Goal: Information Seeking & Learning: Find specific fact

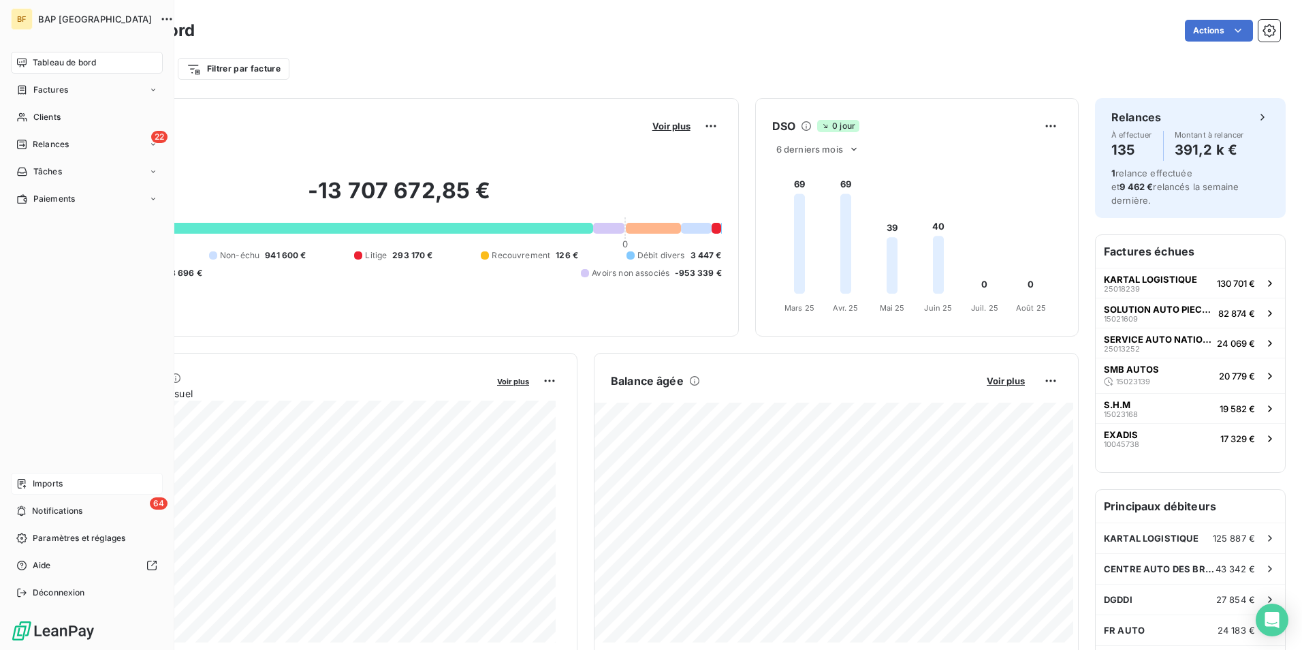
click at [67, 488] on div "Imports" at bounding box center [87, 484] width 152 height 22
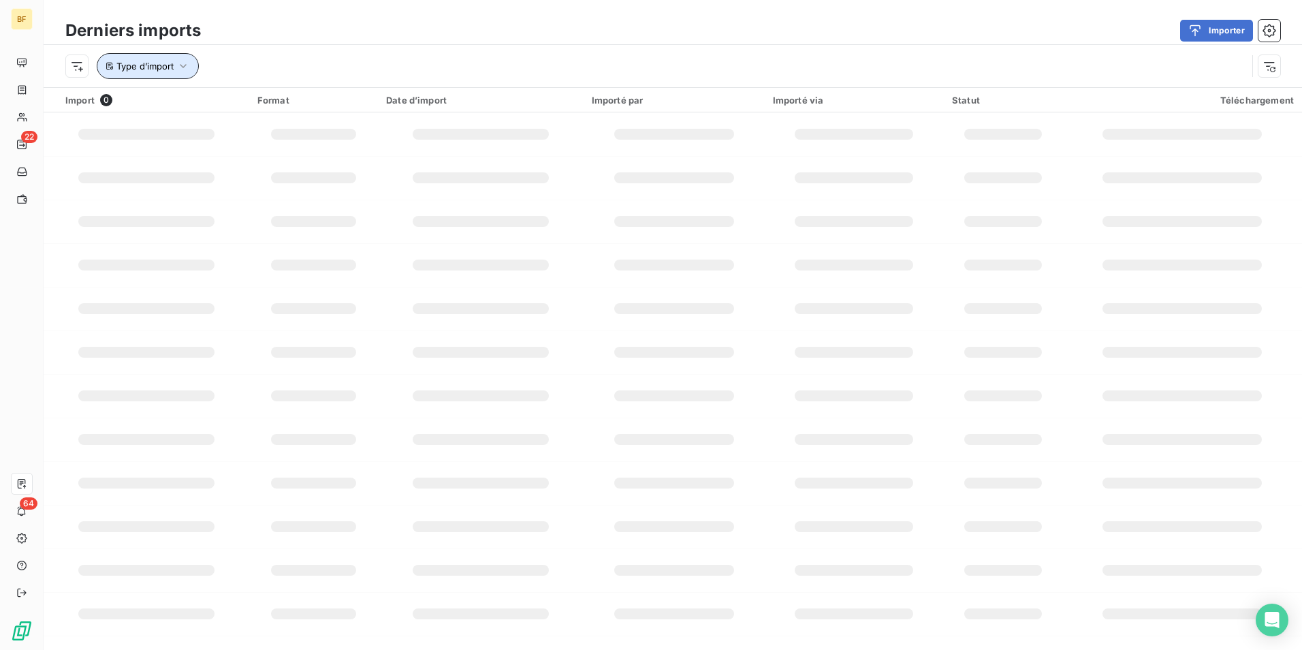
click at [173, 61] on span "Type d’import" at bounding box center [144, 66] width 57 height 11
click at [322, 98] on div at bounding box center [380, 101] width 196 height 29
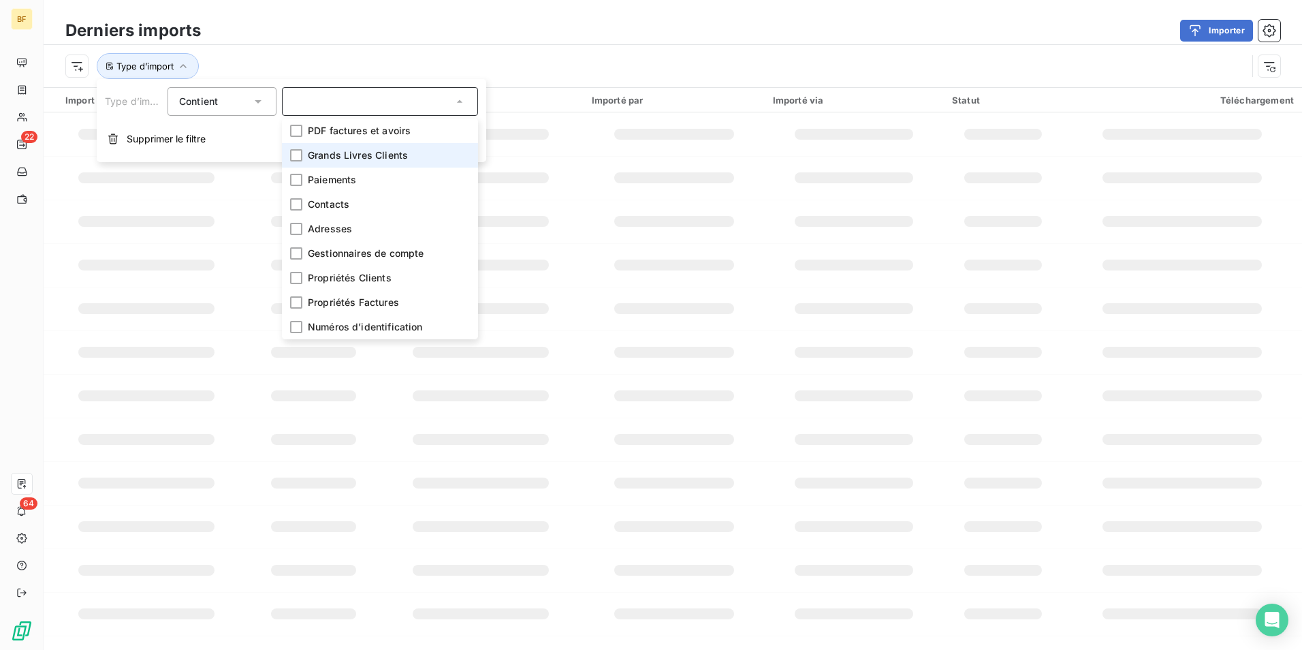
click at [303, 153] on li "Grands Livres Clients" at bounding box center [380, 155] width 196 height 25
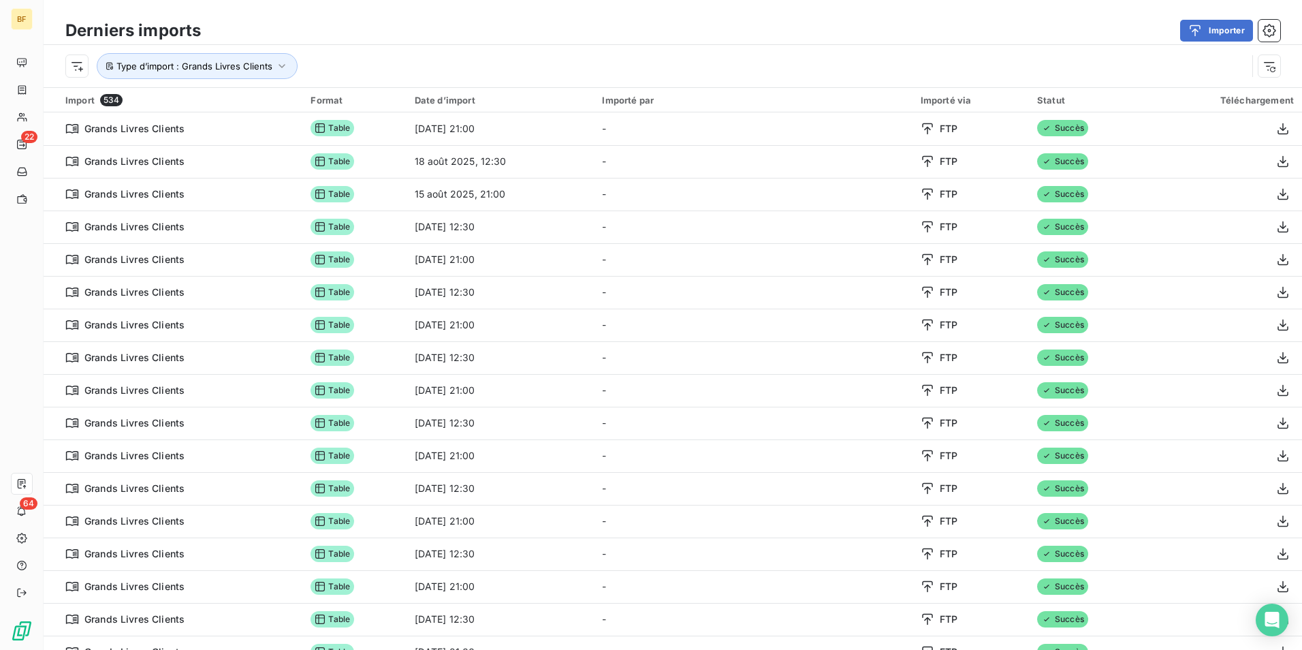
click at [438, 44] on div "Derniers imports Importer" at bounding box center [673, 30] width 1259 height 29
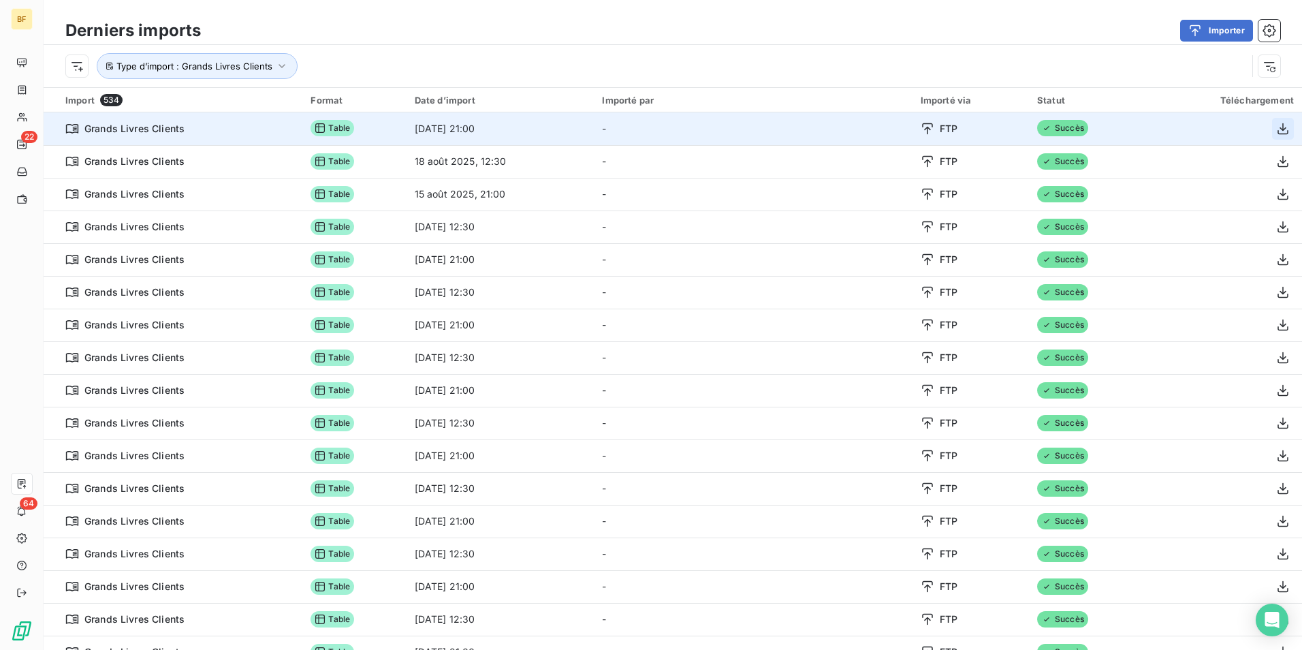
click at [1276, 127] on icon "button" at bounding box center [1283, 129] width 14 height 14
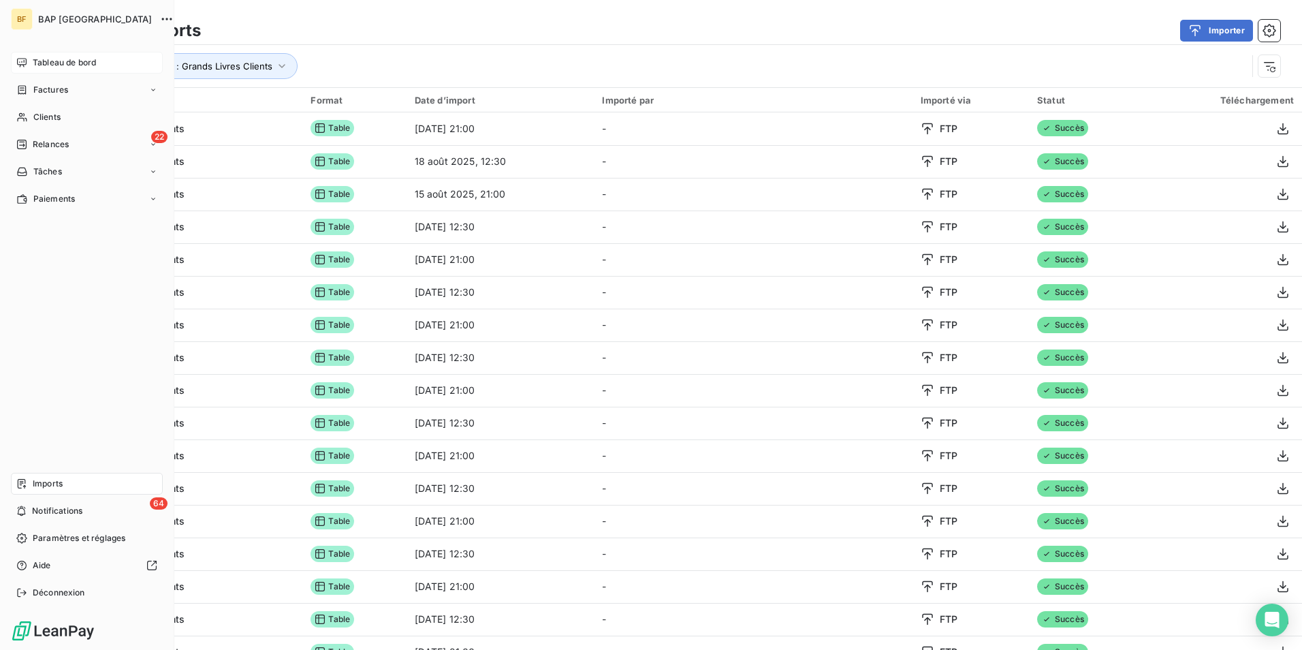
click at [61, 59] on span "Tableau de bord" at bounding box center [64, 63] width 63 height 12
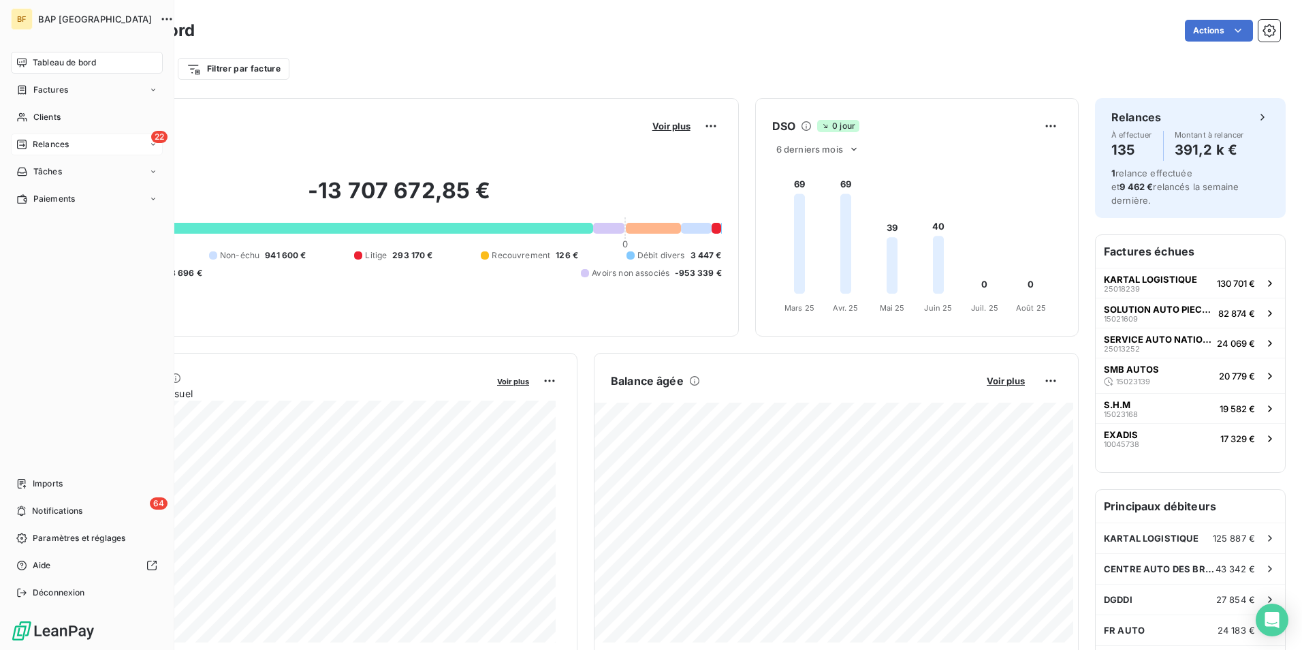
click at [85, 146] on div "22 Relances" at bounding box center [87, 145] width 152 height 22
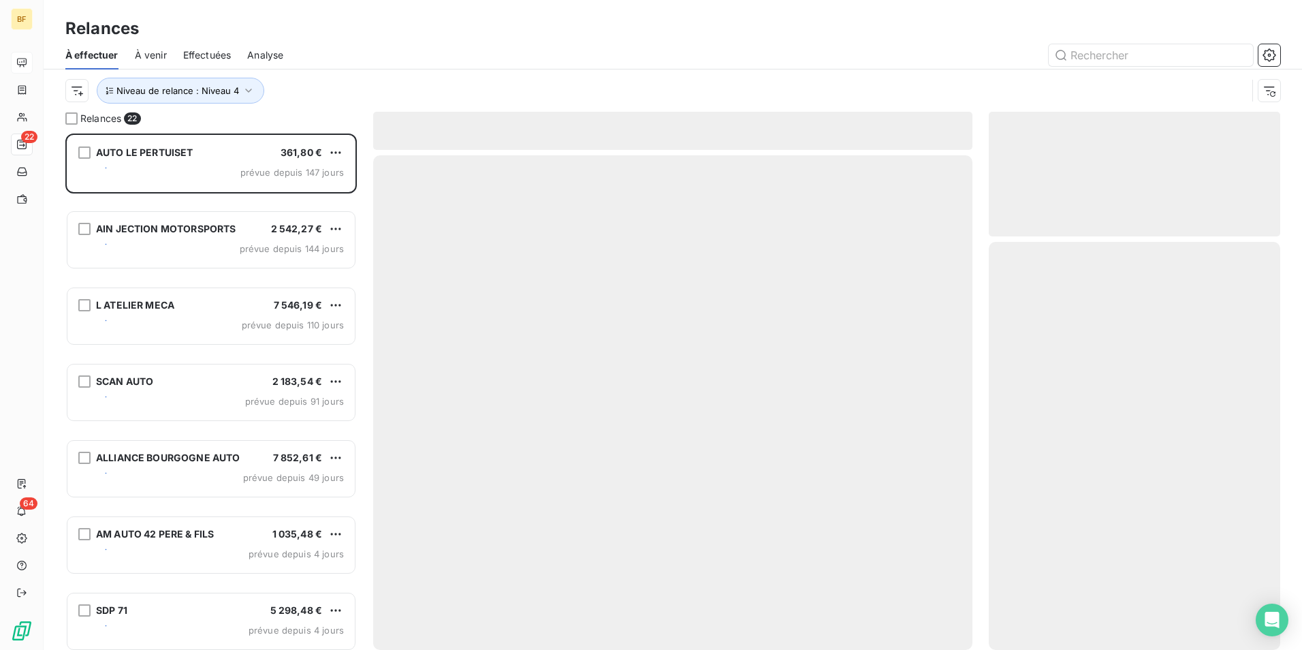
scroll to position [506, 281]
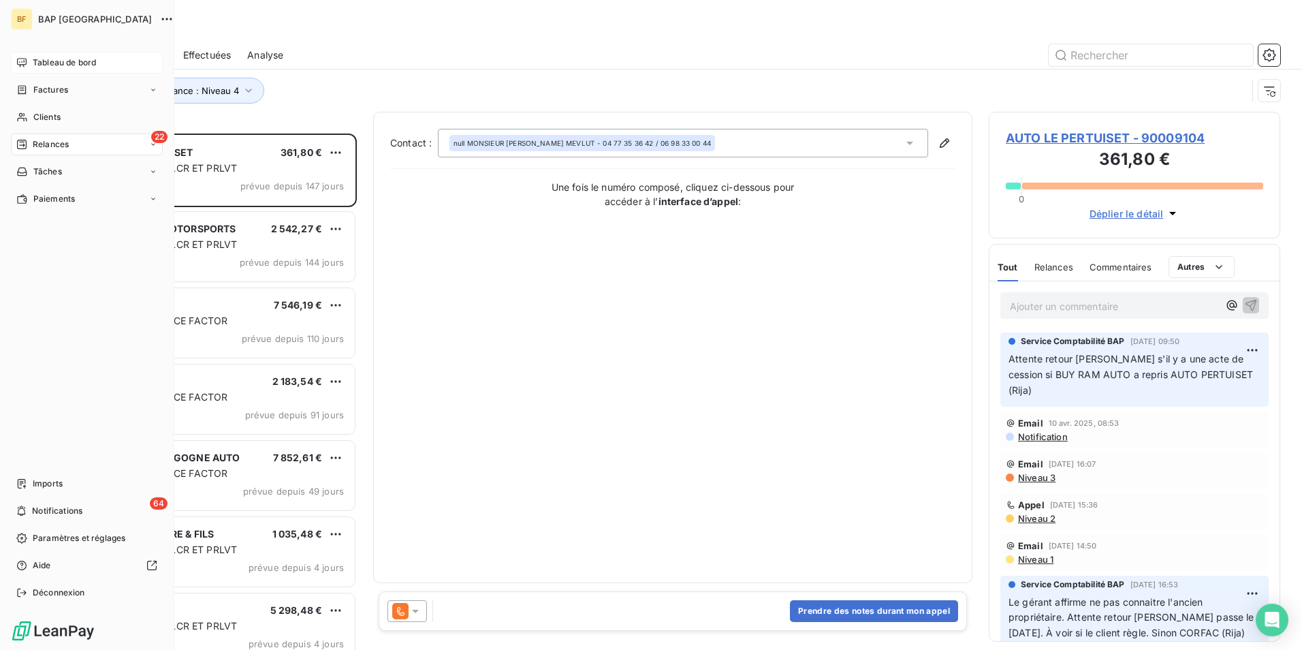
click at [30, 60] on div "Tableau de bord" at bounding box center [87, 63] width 152 height 22
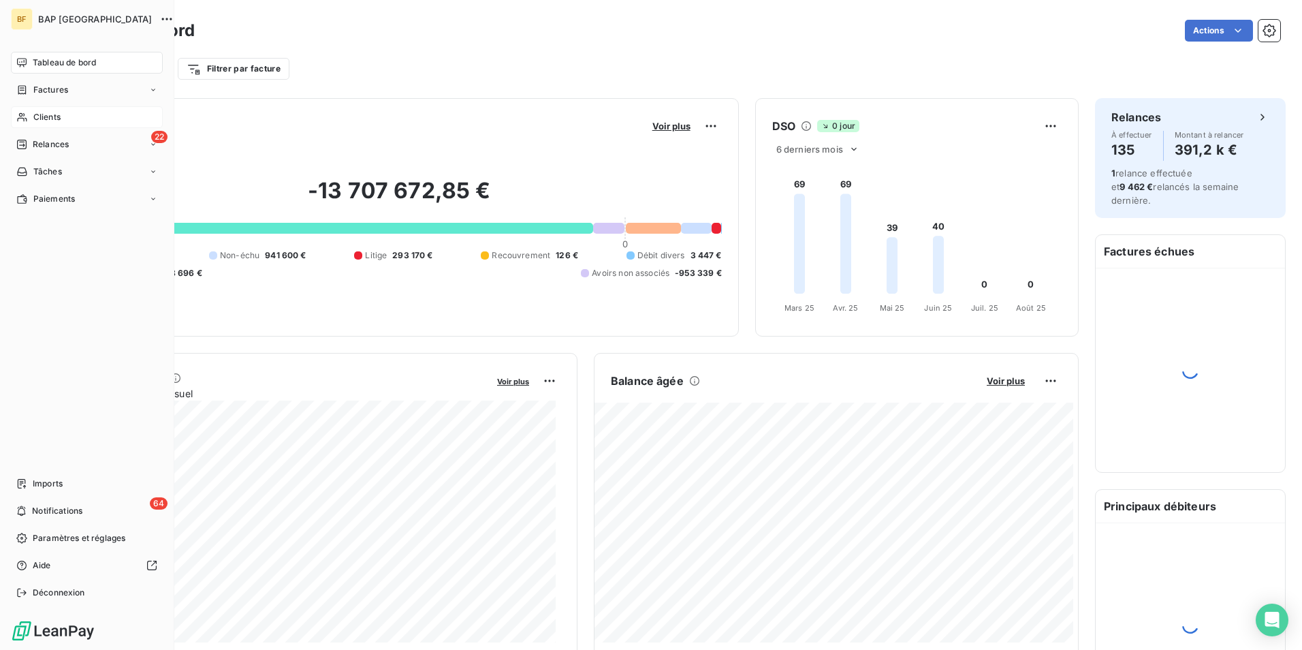
click at [28, 112] on div "Clients" at bounding box center [87, 117] width 152 height 22
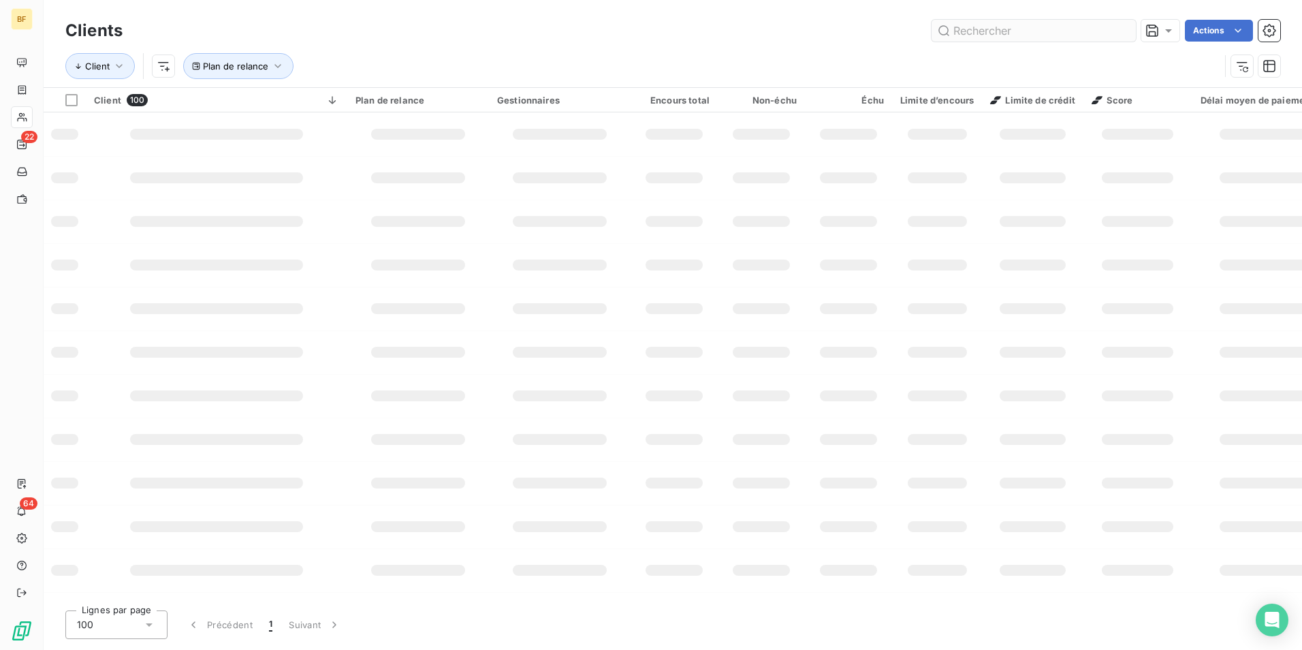
click at [993, 33] on input "text" at bounding box center [1034, 31] width 204 height 22
type input "il primo"
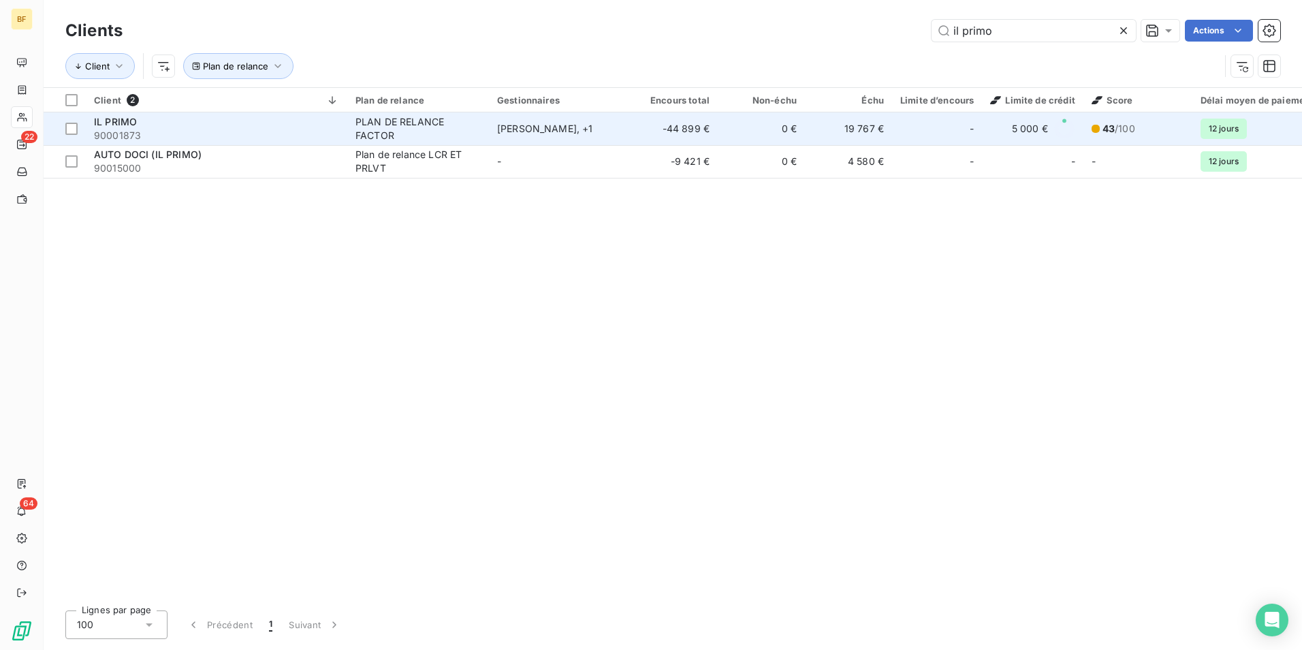
click at [264, 134] on span "90001873" at bounding box center [216, 136] width 245 height 14
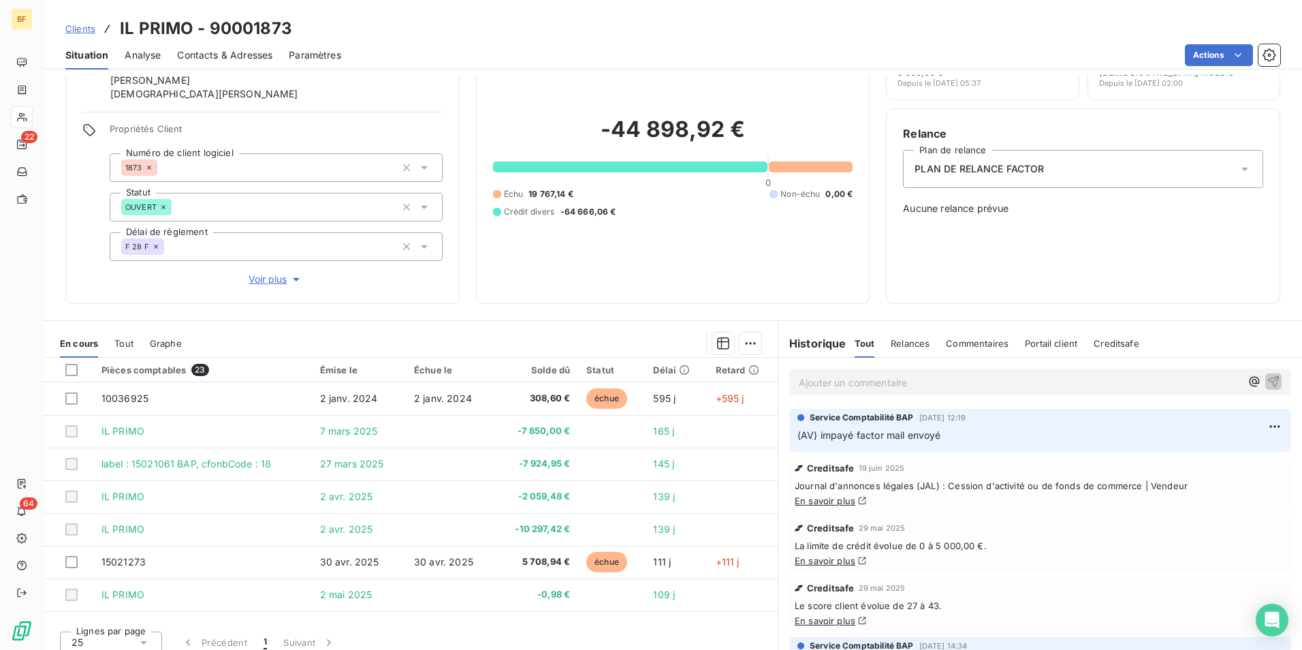
scroll to position [81, 0]
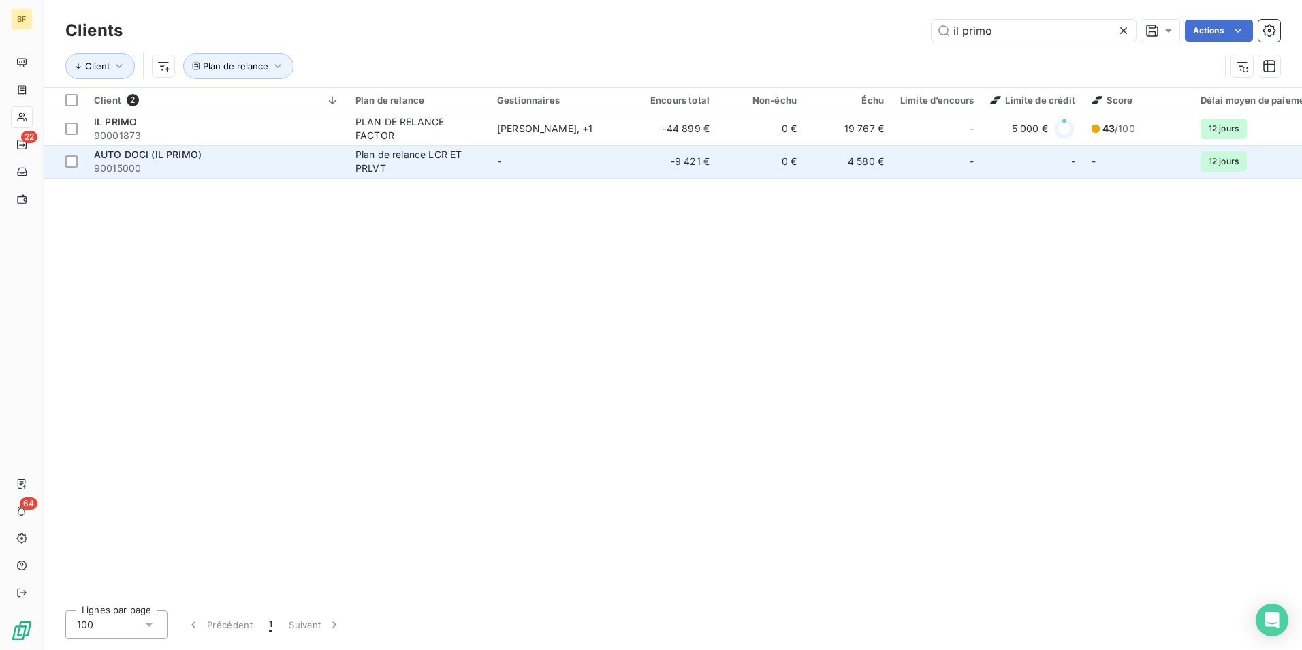
click at [263, 169] on span "90015000" at bounding box center [216, 168] width 245 height 14
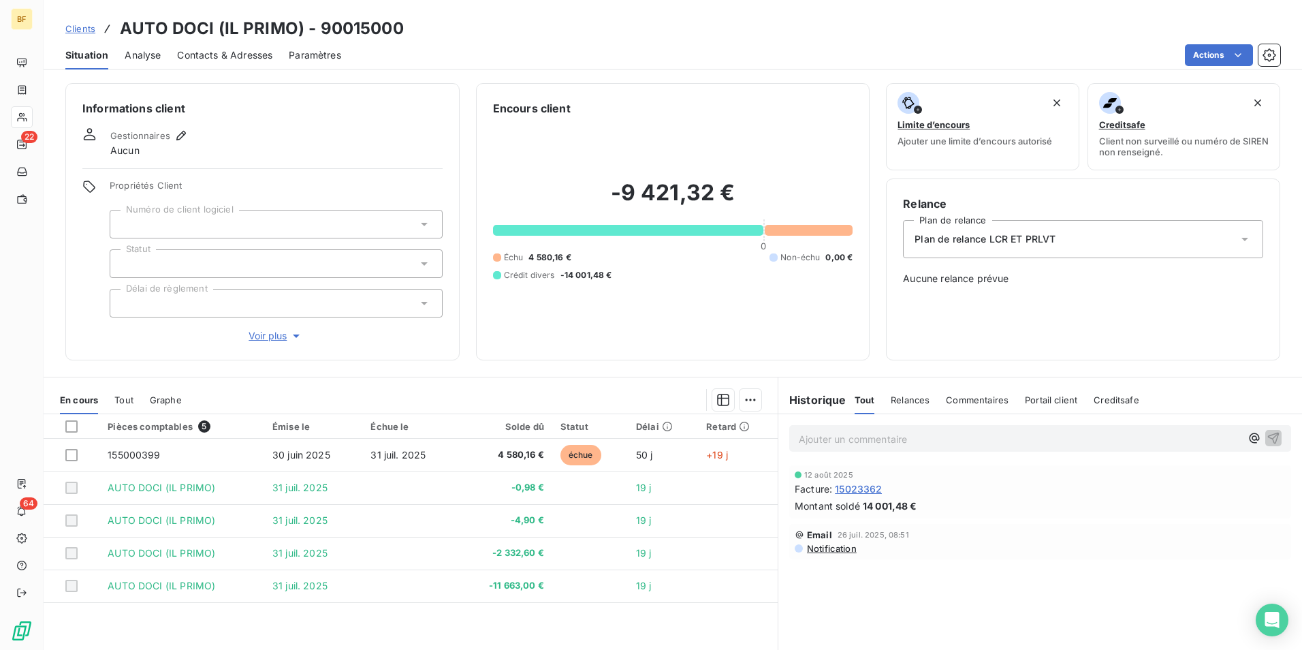
click at [221, 55] on span "Contacts & Adresses" at bounding box center [224, 55] width 95 height 14
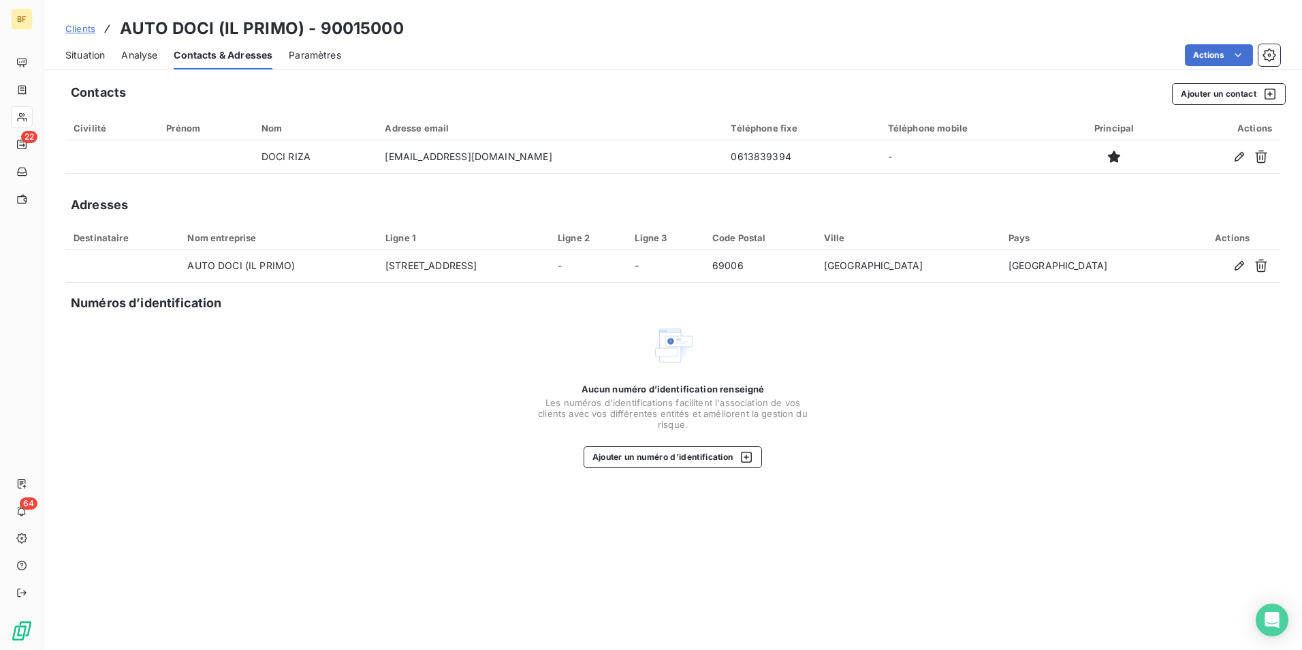
click at [88, 53] on span "Situation" at bounding box center [85, 55] width 40 height 14
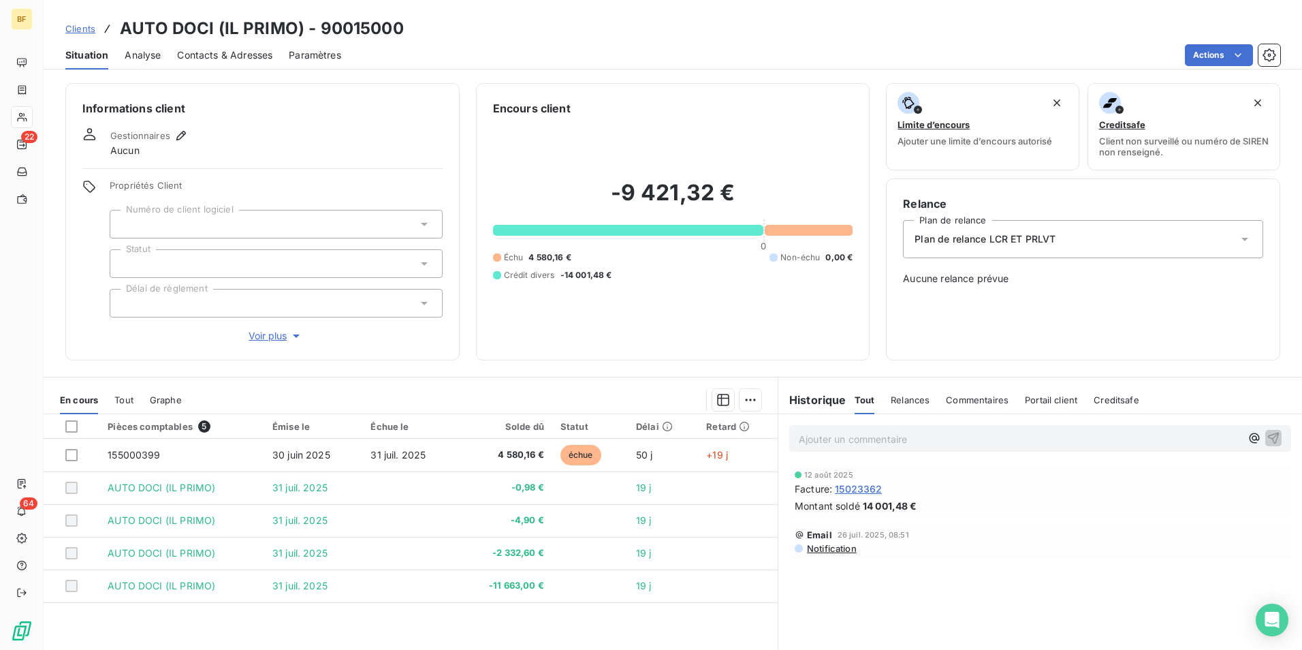
click at [482, 61] on div "Actions" at bounding box center [819, 55] width 923 height 22
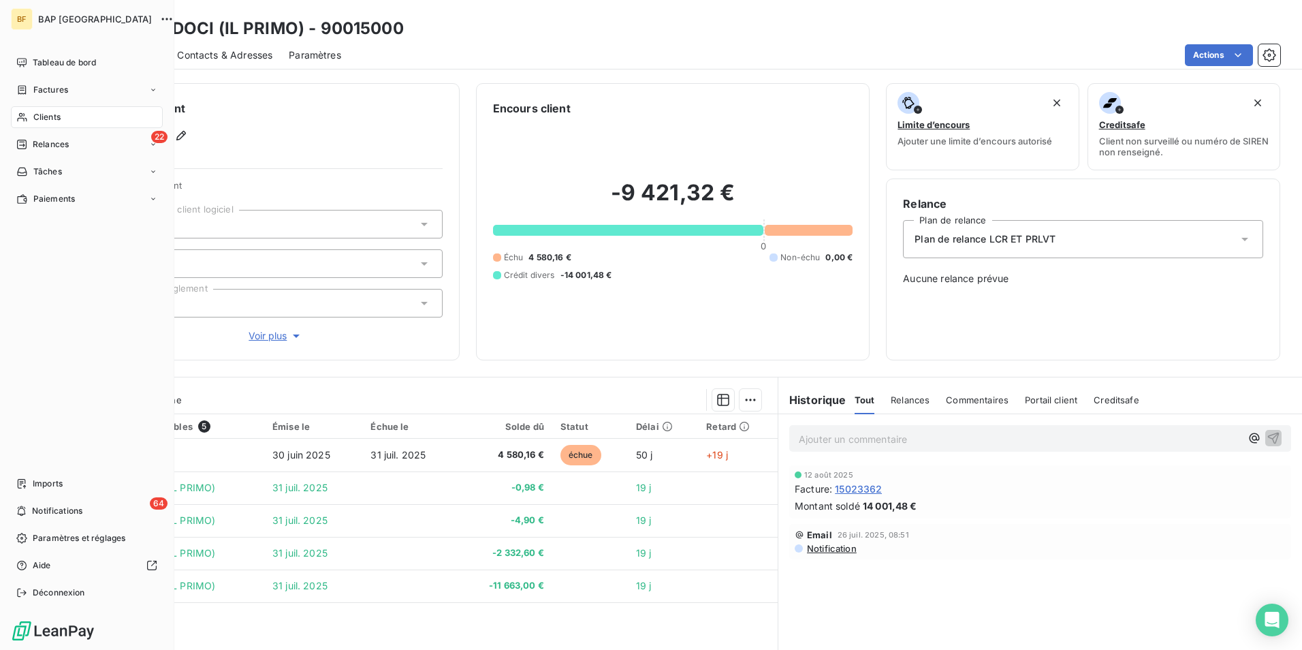
click at [52, 119] on span "Clients" at bounding box center [46, 117] width 27 height 12
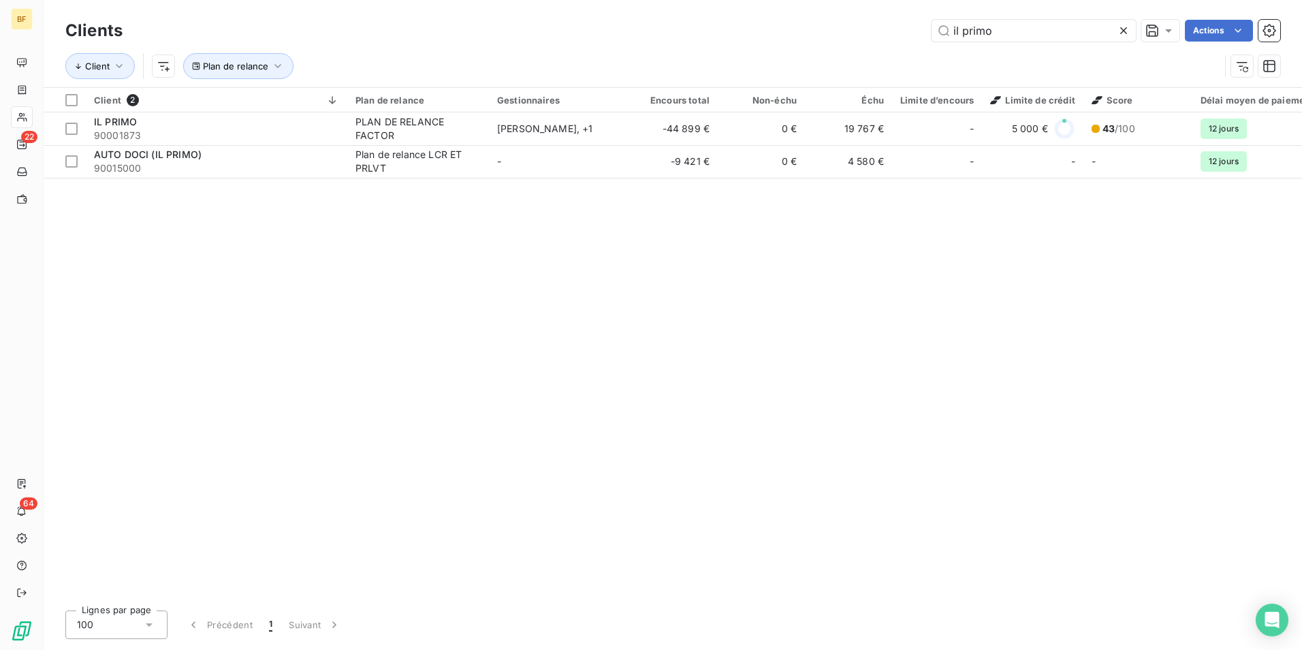
drag, startPoint x: 1005, startPoint y: 37, endPoint x: 751, endPoint y: 16, distance: 254.9
click at [751, 16] on div "Clients il primo Actions" at bounding box center [672, 30] width 1215 height 29
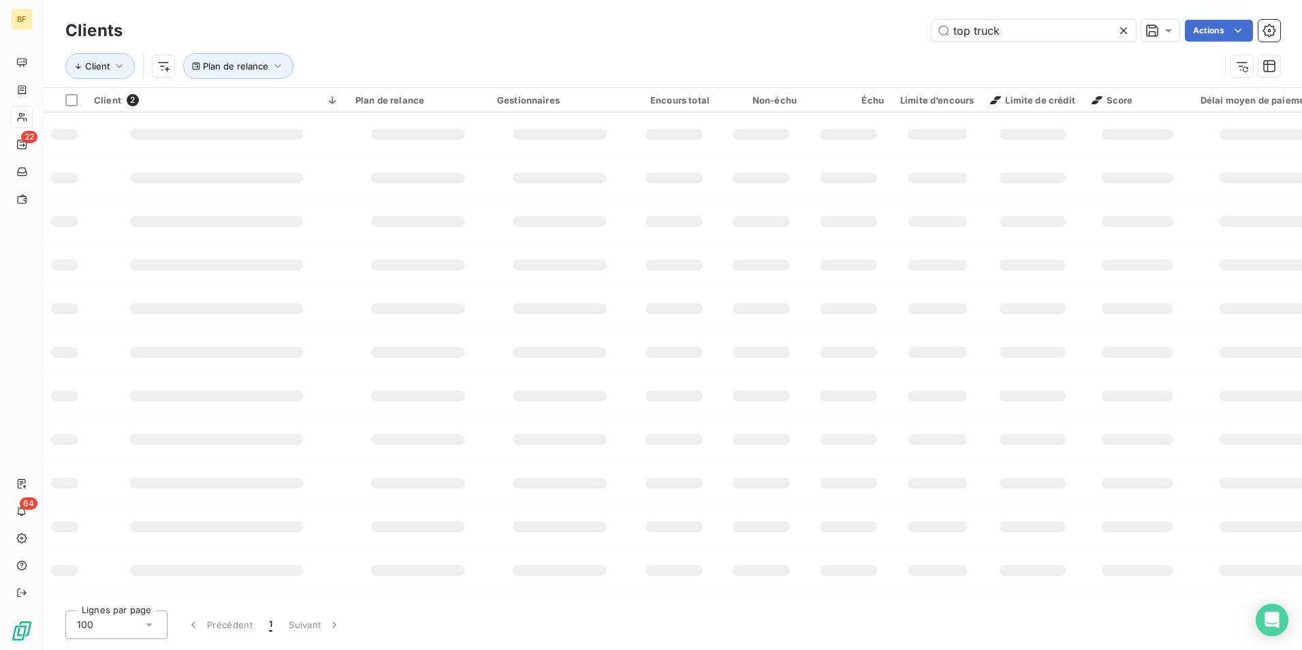
type input "top truck"
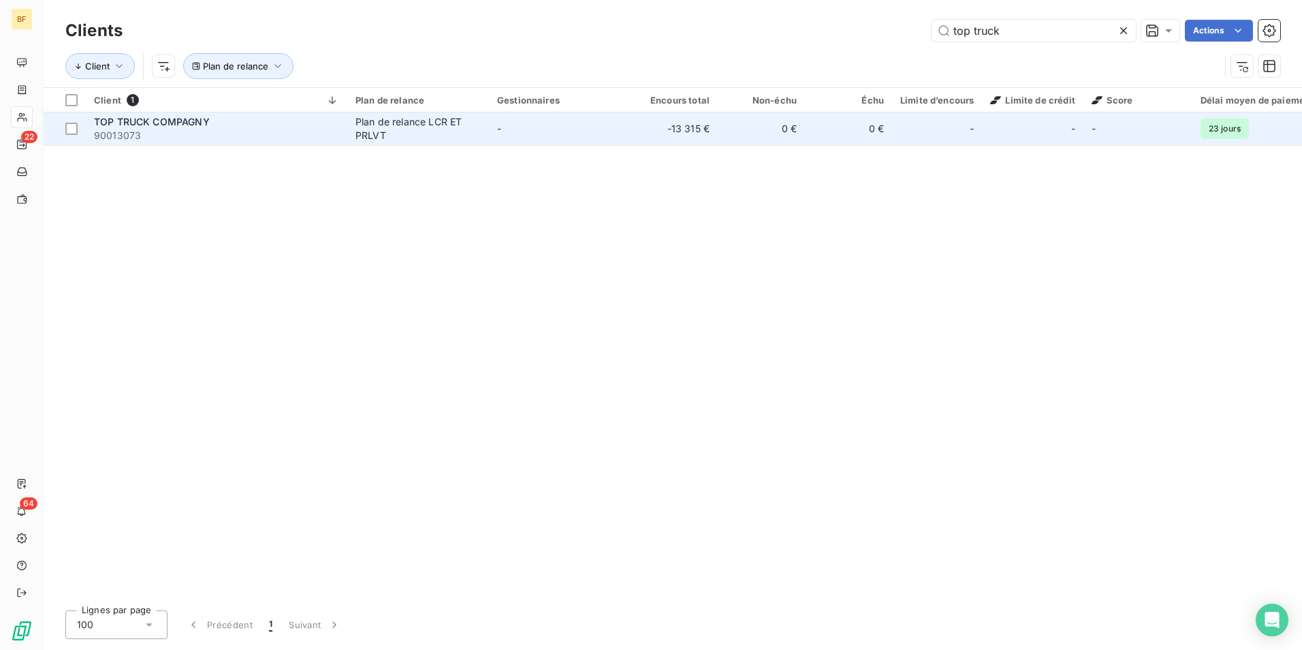
click at [305, 131] on span "90013073" at bounding box center [216, 136] width 245 height 14
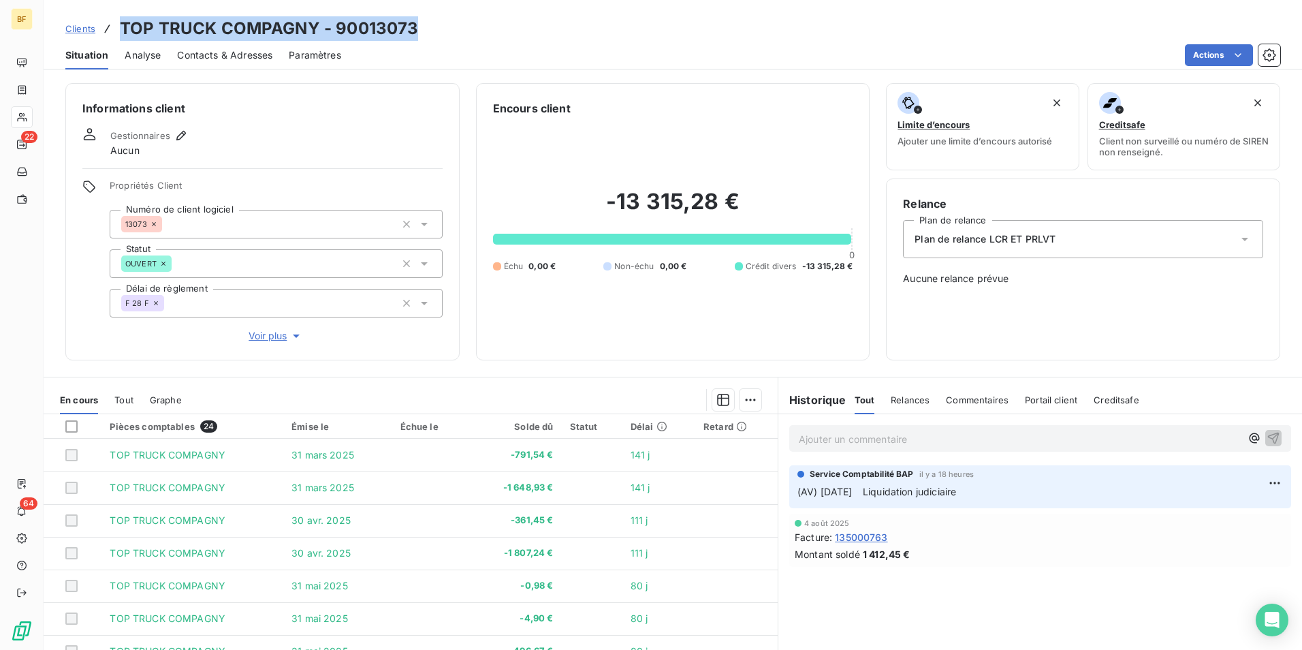
drag, startPoint x: 422, startPoint y: 30, endPoint x: 110, endPoint y: 26, distance: 312.7
click at [110, 26] on div "Clients TOP TRUCK COMPAGNY - 90013073" at bounding box center [673, 28] width 1259 height 25
copy h3 "TOP TRUCK COMPAGNY - 90013073"
click at [626, 33] on div "Clients TOP TRUCK COMPAGNY - 90013073" at bounding box center [673, 28] width 1259 height 25
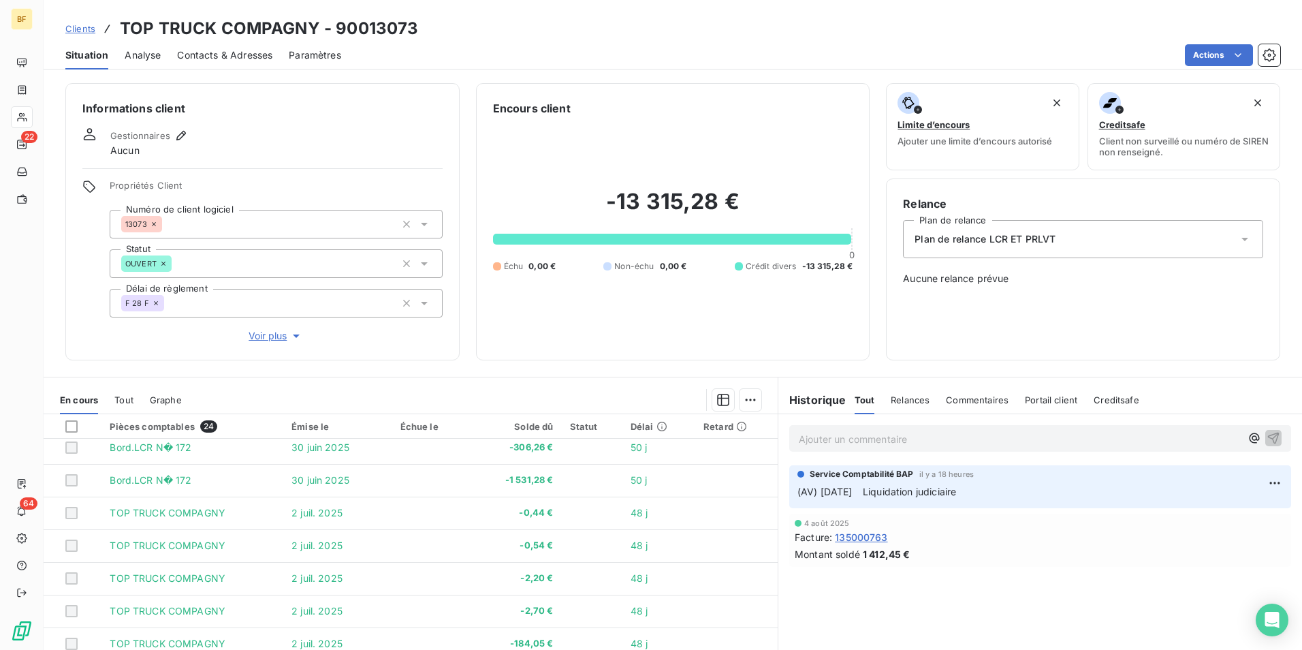
scroll to position [341, 0]
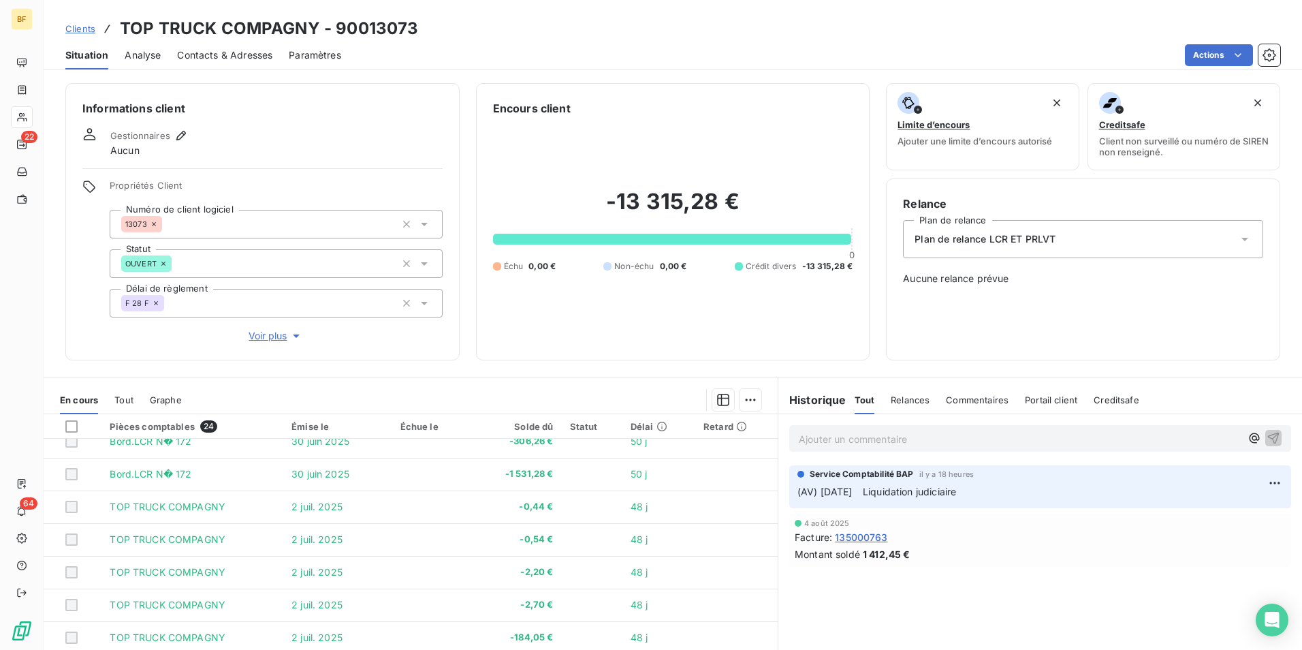
click at [120, 398] on span "Tout" at bounding box center [123, 399] width 19 height 11
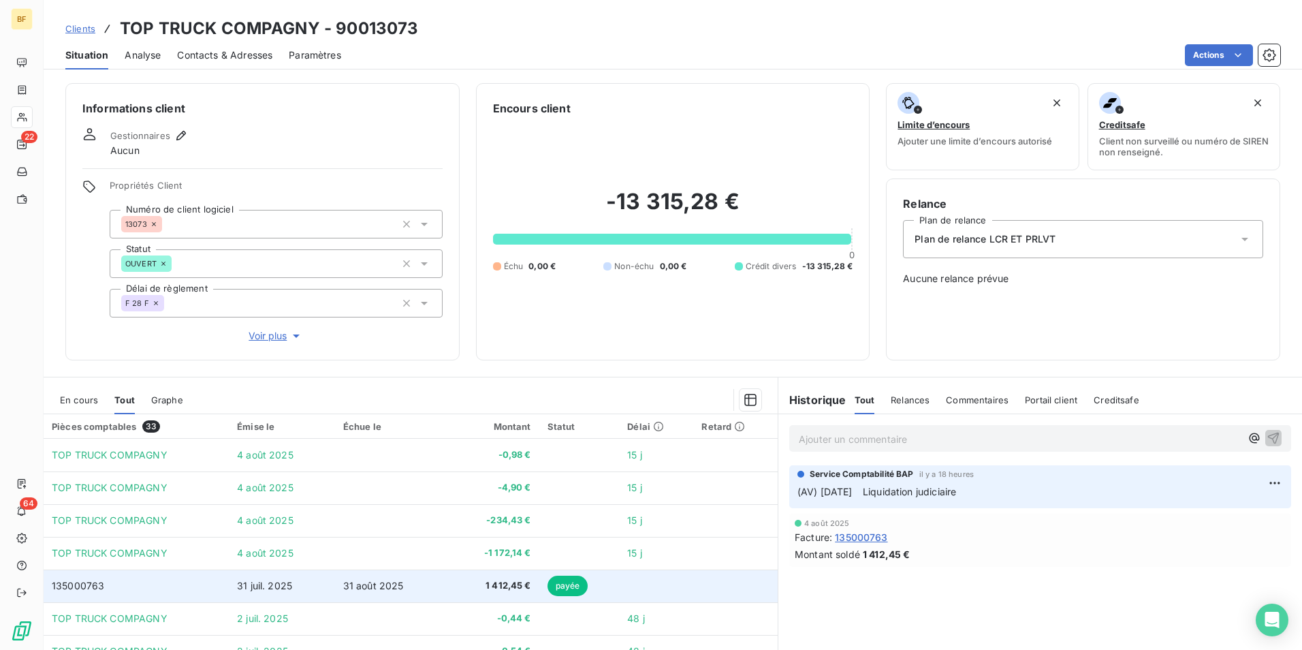
click at [467, 586] on span "1 412,45 €" at bounding box center [491, 586] width 80 height 14
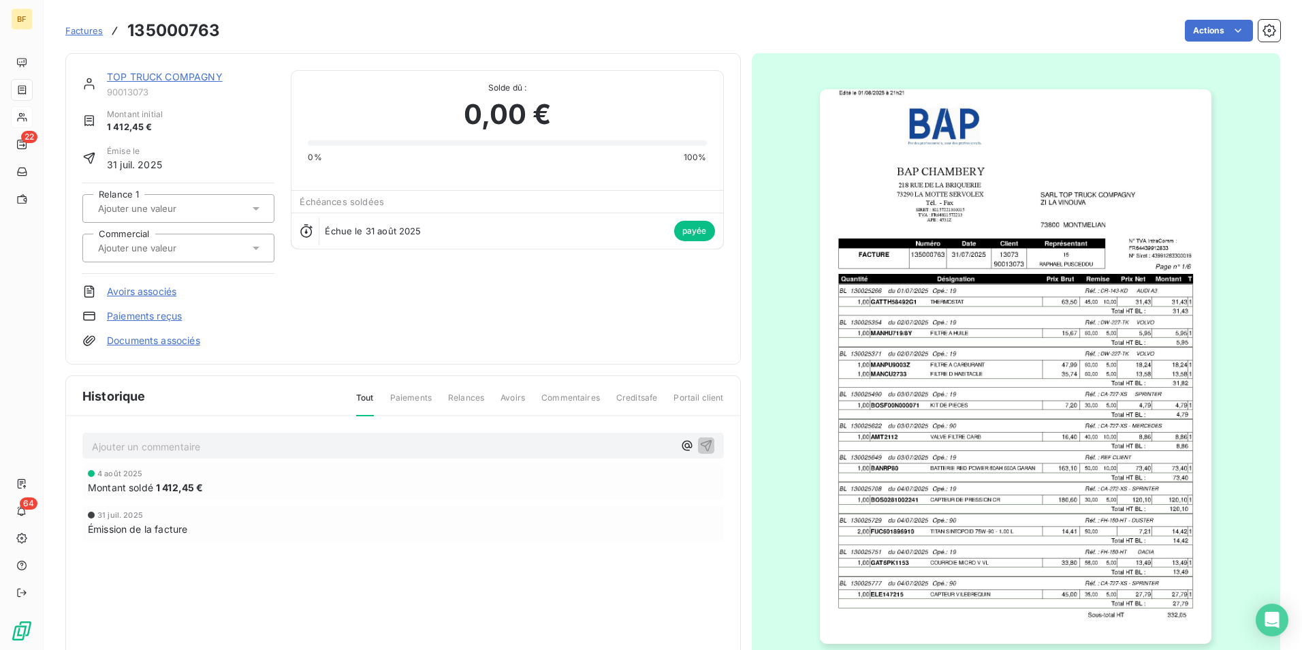
click at [983, 367] on img "button" at bounding box center [1016, 366] width 392 height 554
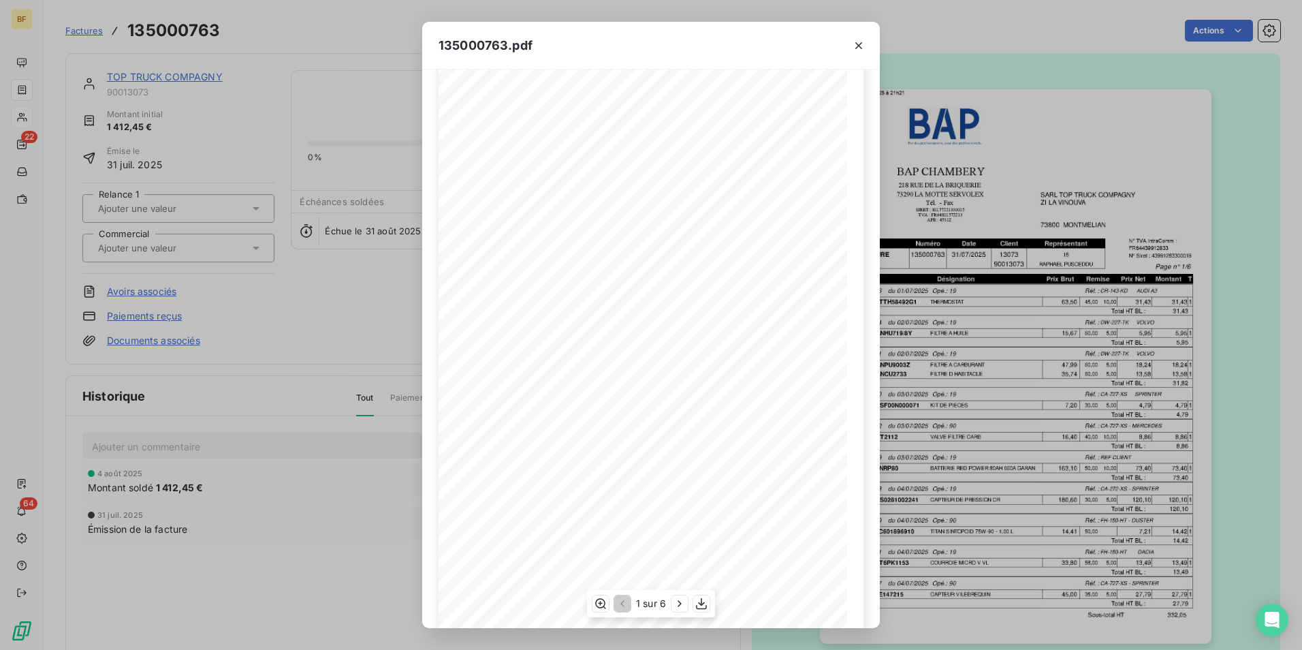
scroll to position [52, 0]
click at [702, 601] on icon "button" at bounding box center [701, 604] width 11 height 12
drag, startPoint x: 864, startPoint y: 46, endPoint x: 422, endPoint y: 2, distance: 444.9
click at [864, 46] on icon "button" at bounding box center [859, 46] width 14 height 14
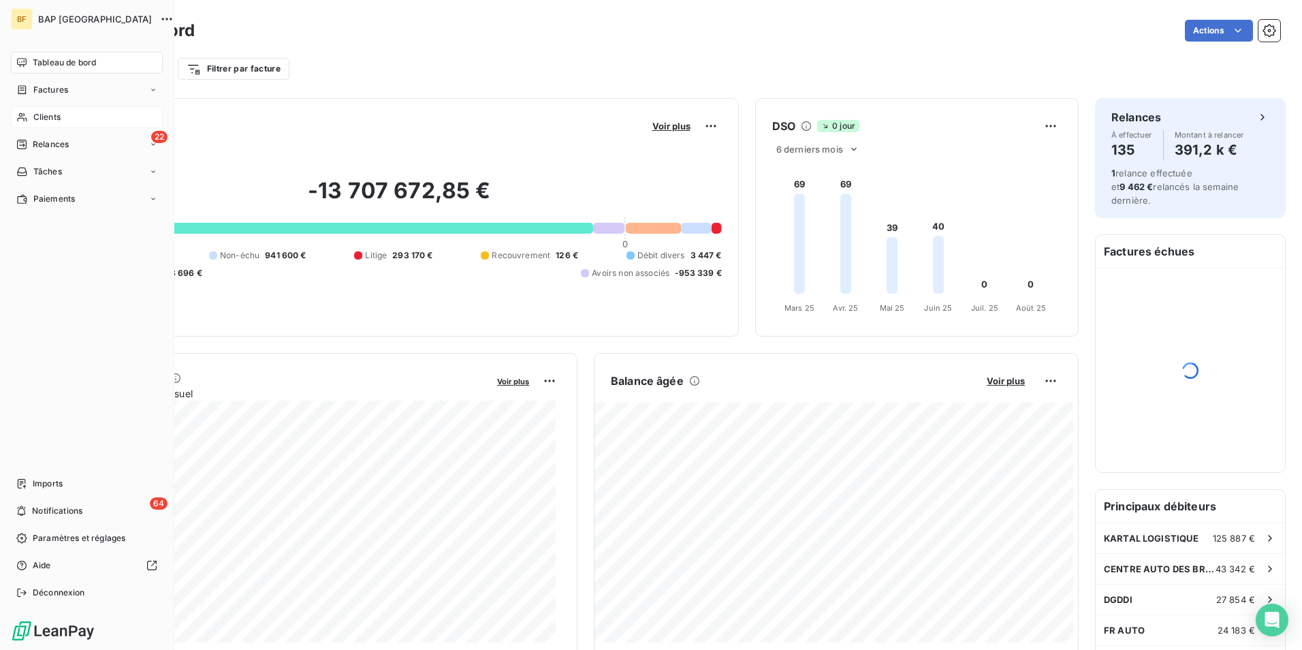
click at [41, 117] on span "Clients" at bounding box center [46, 117] width 27 height 12
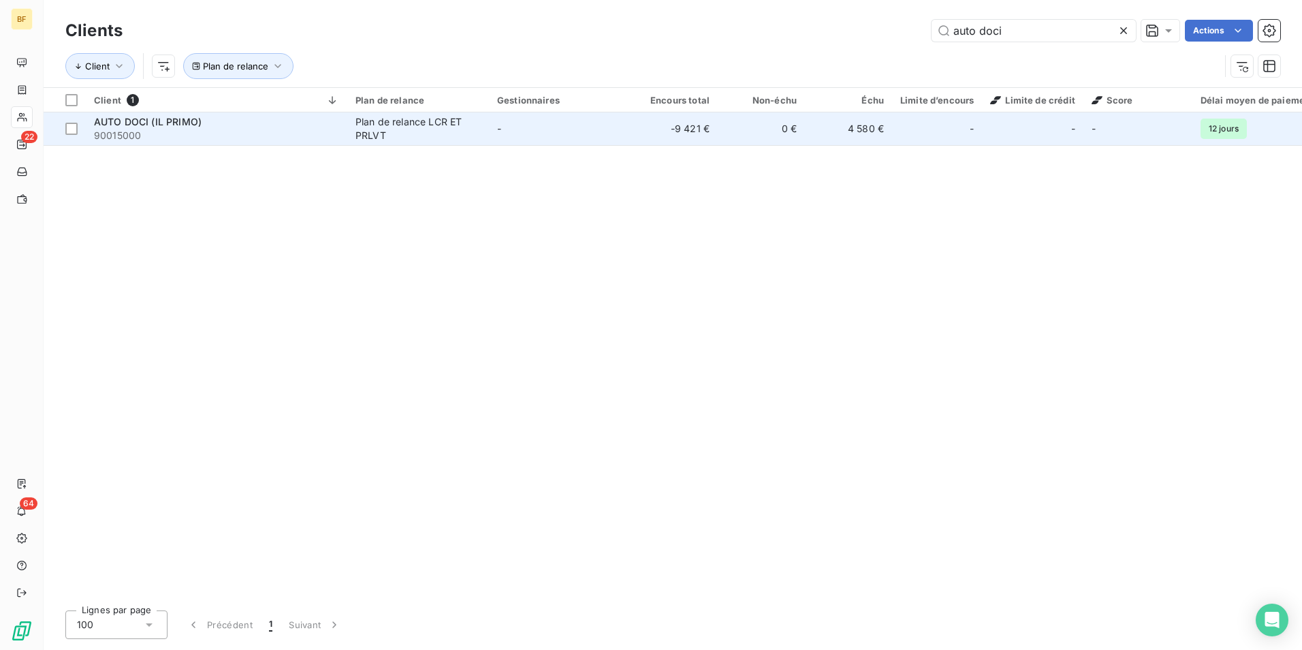
type input "auto doci"
click at [240, 125] on div "AUTO DOCI (IL PRIMO)" at bounding box center [216, 122] width 245 height 14
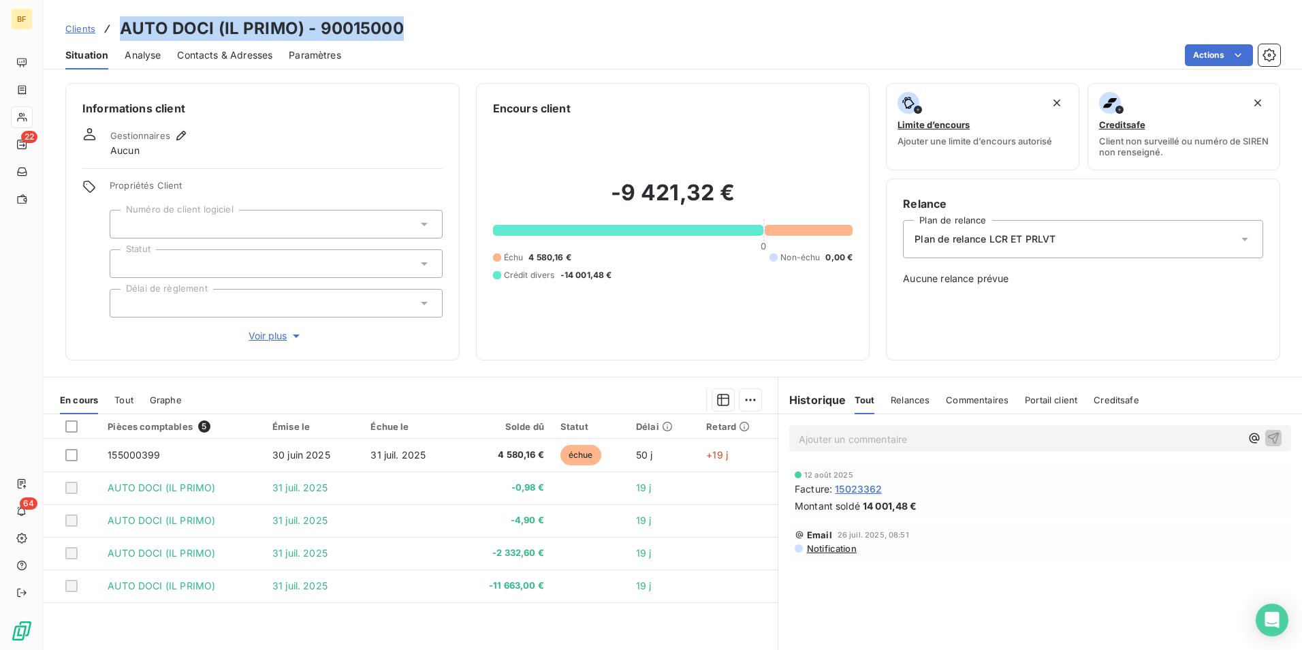
drag, startPoint x: 424, startPoint y: 25, endPoint x: 110, endPoint y: 16, distance: 314.1
click at [110, 16] on div "Clients AUTO DOCI (IL PRIMO) - 90015000 Situation Analyse Contacts & Adresses P…" at bounding box center [673, 34] width 1259 height 69
copy h3 "AUTO DOCI (IL PRIMO) - 90015000"
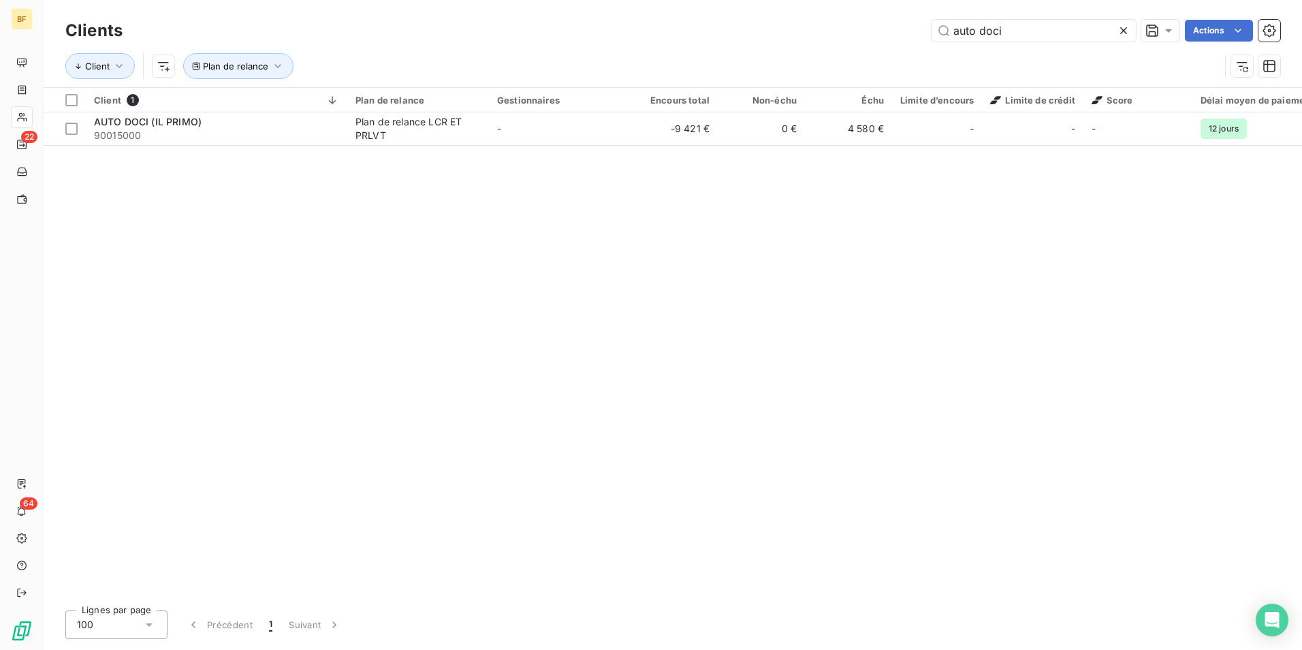
drag, startPoint x: 1005, startPoint y: 29, endPoint x: 910, endPoint y: 25, distance: 94.8
click at [909, 25] on div "auto doci Actions" at bounding box center [710, 31] width 1142 height 22
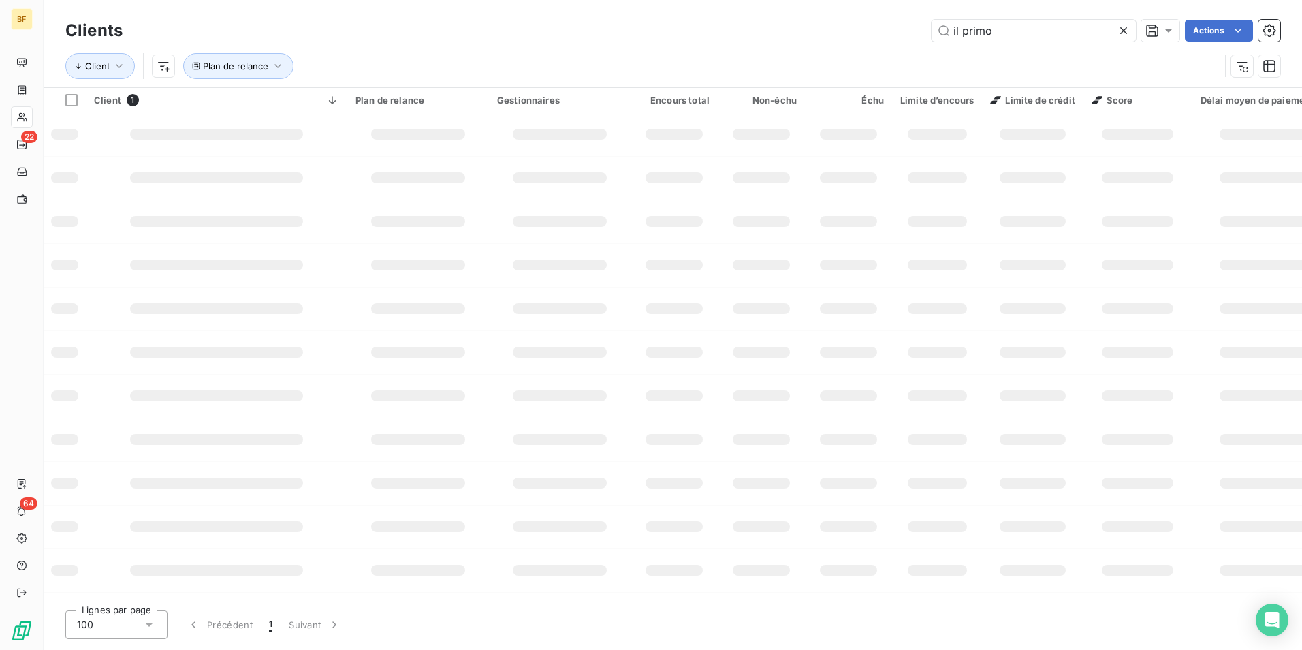
type input "il primo"
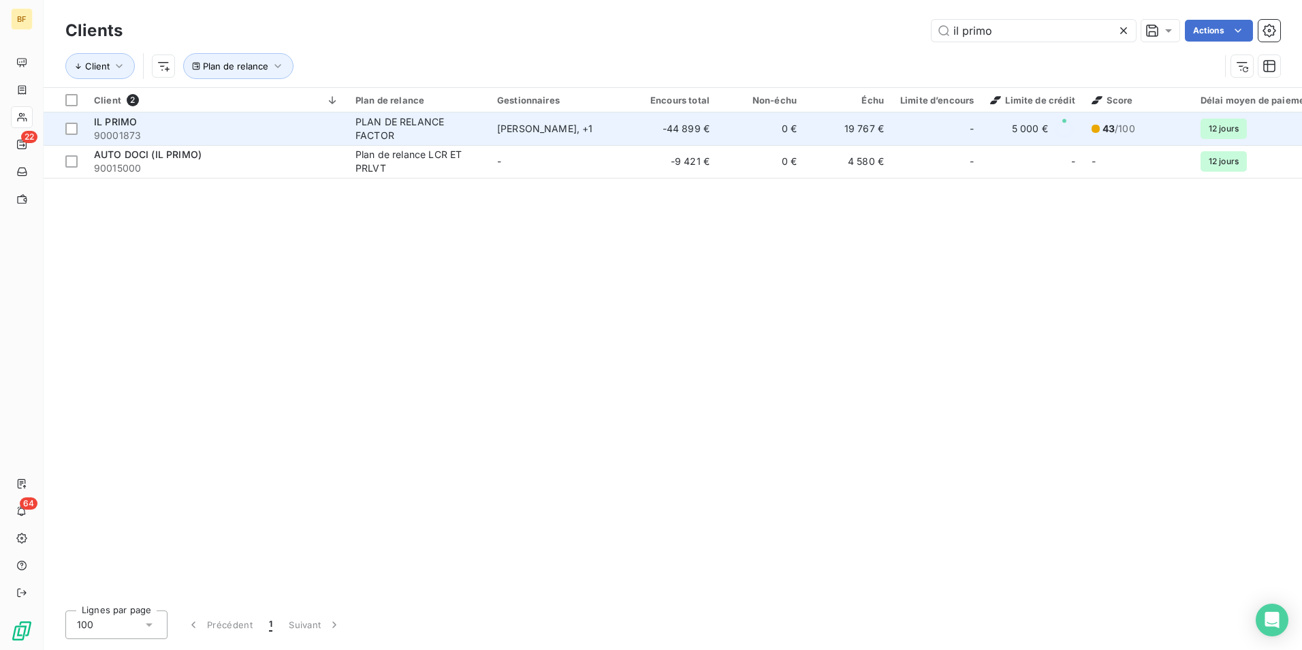
click at [153, 132] on span "90001873" at bounding box center [216, 136] width 245 height 14
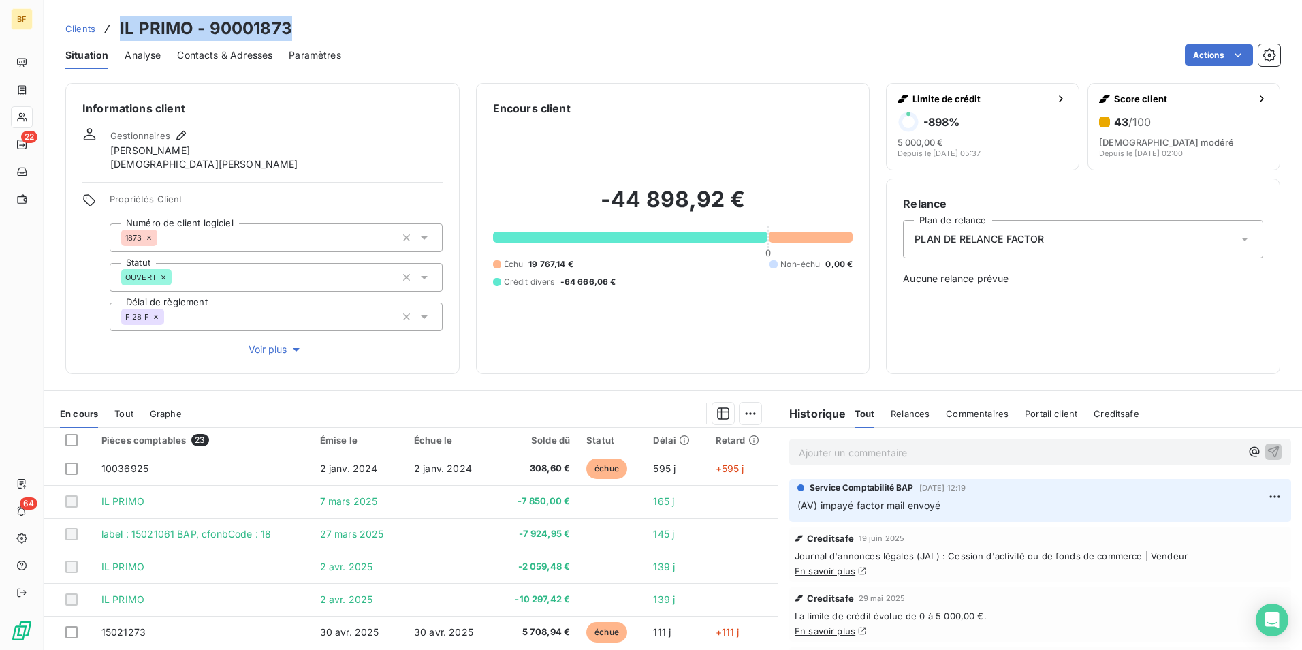
drag, startPoint x: 302, startPoint y: 22, endPoint x: 121, endPoint y: 27, distance: 181.2
click at [121, 27] on div "Clients IL PRIMO - 90001873" at bounding box center [673, 28] width 1259 height 25
copy h3 "IL PRIMO - 90001873"
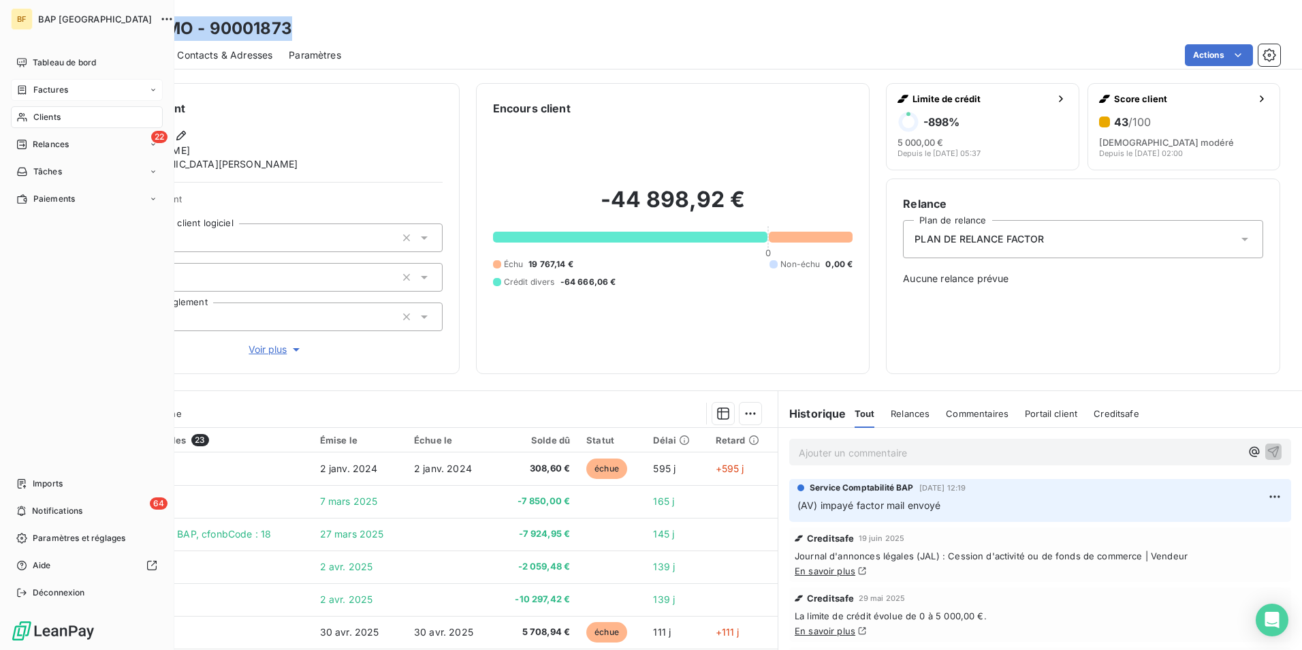
click at [54, 86] on span "Factures" at bounding box center [50, 90] width 35 height 12
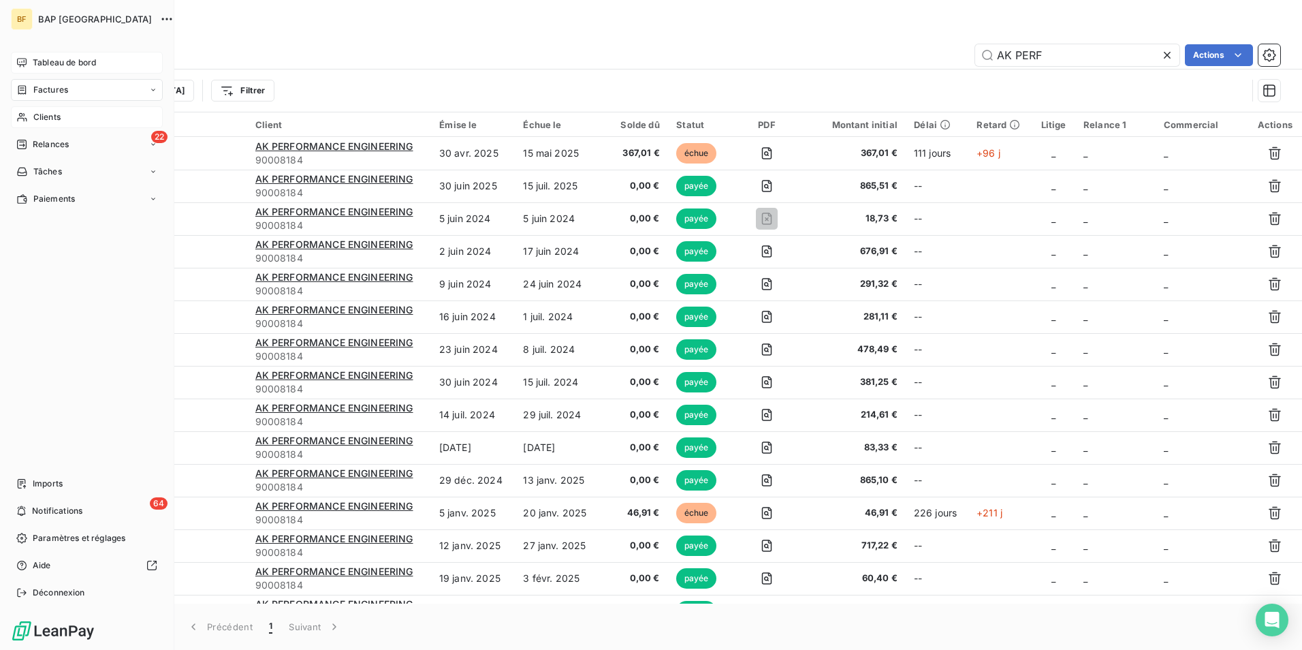
click at [56, 61] on span "Tableau de bord" at bounding box center [64, 63] width 63 height 12
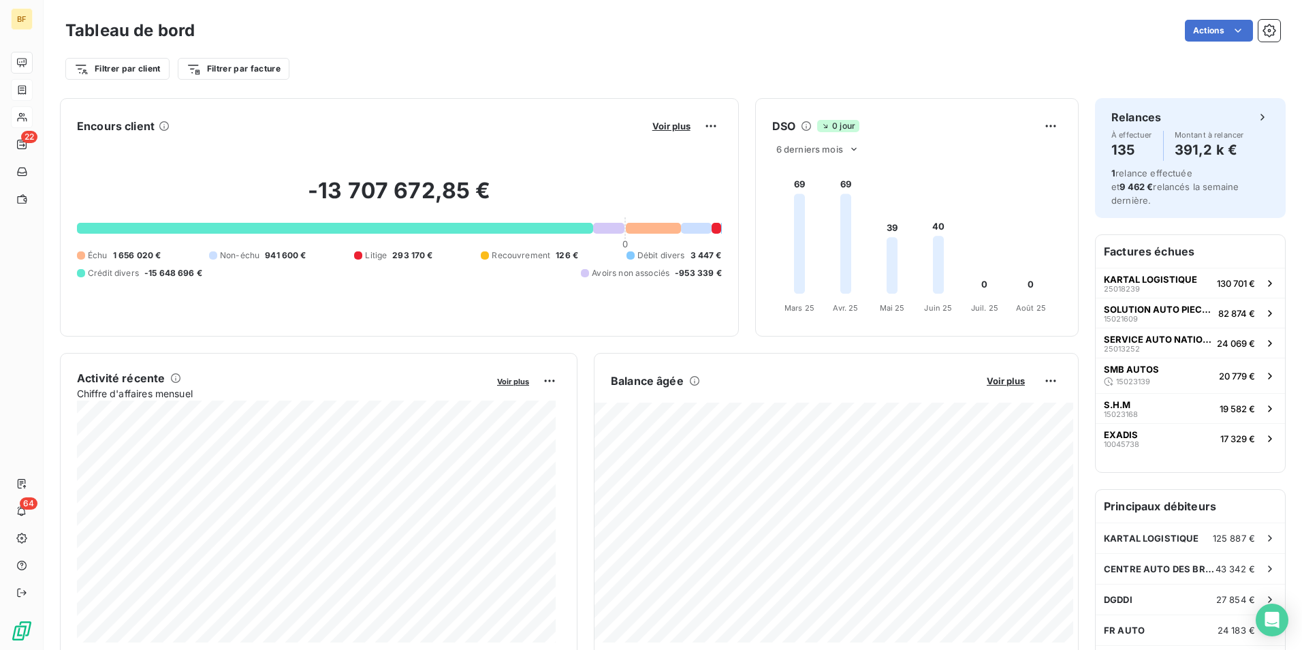
click at [682, 81] on div "Filtrer par client Filtrer par facture" at bounding box center [672, 69] width 1215 height 26
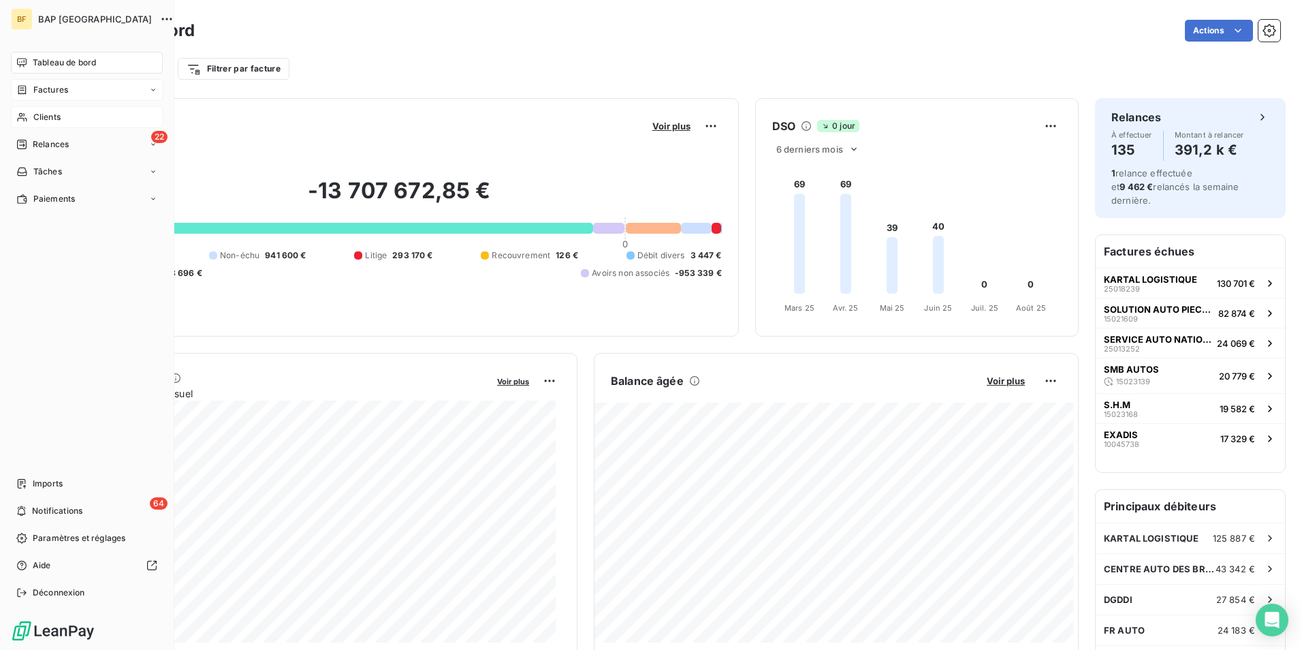
drag, startPoint x: 26, startPoint y: 60, endPoint x: 156, endPoint y: 80, distance: 131.6
click at [26, 60] on icon at bounding box center [22, 62] width 10 height 9
click at [37, 509] on span "Notifications" at bounding box center [57, 511] width 50 height 12
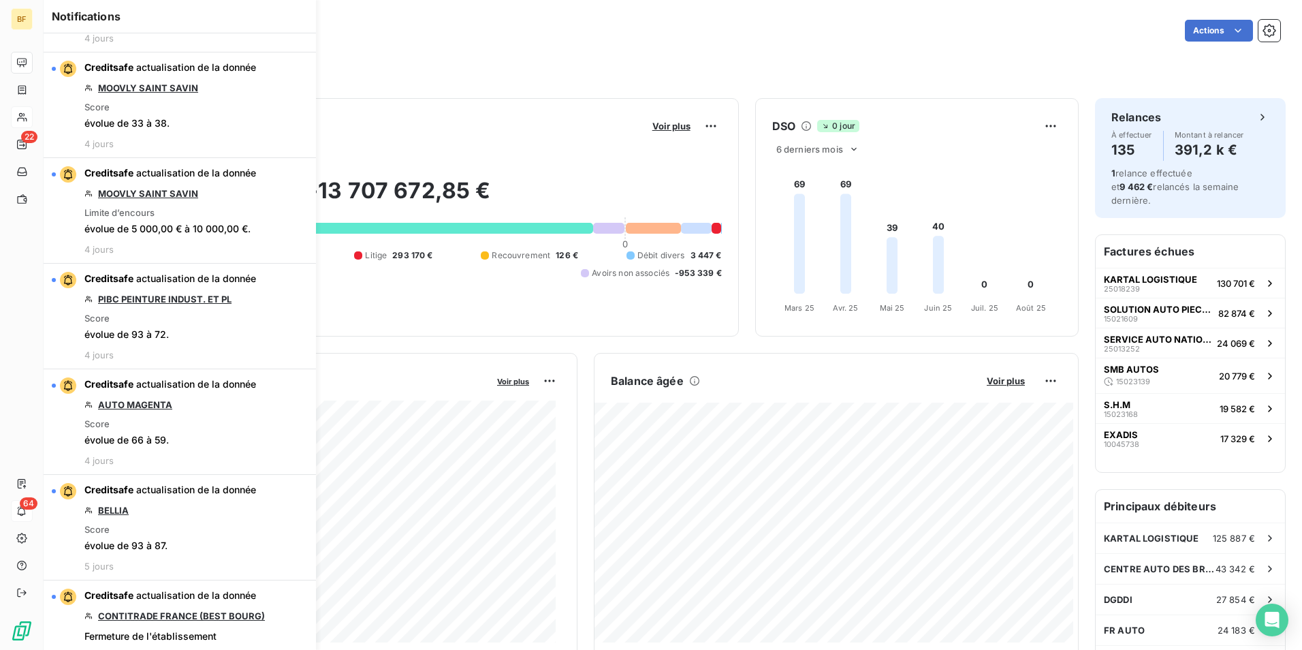
scroll to position [1907, 0]
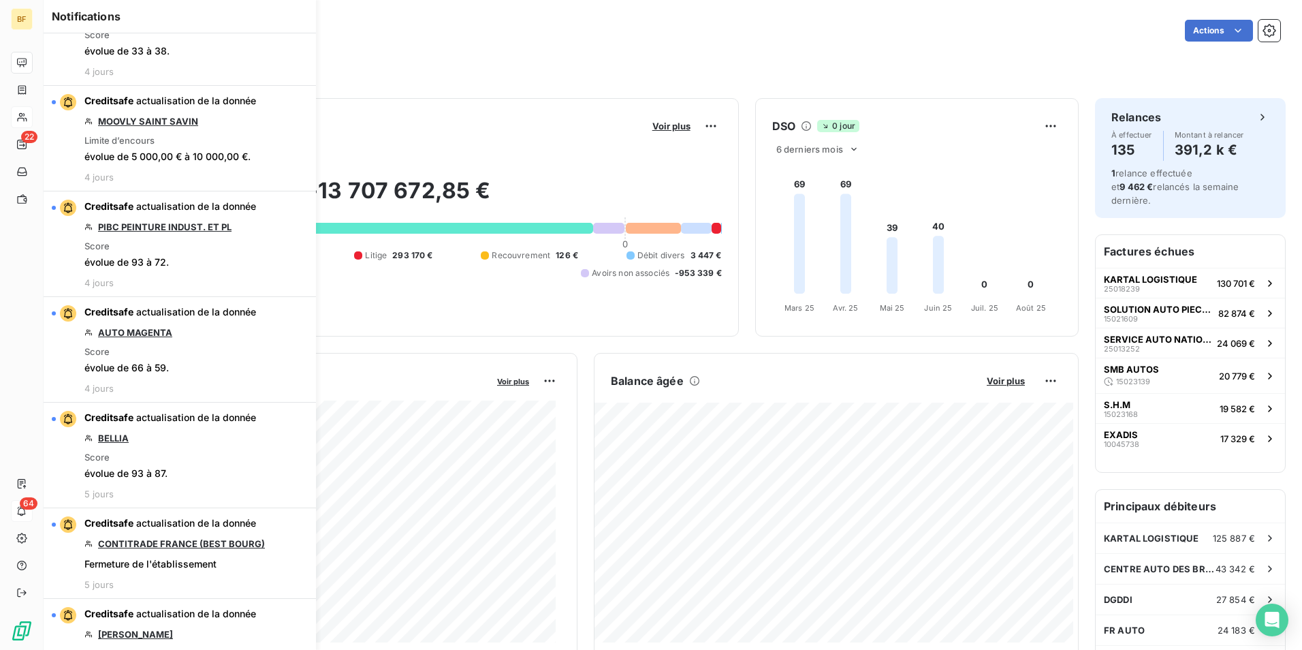
drag, startPoint x: 542, startPoint y: 57, endPoint x: 532, endPoint y: 70, distance: 16.1
click at [542, 57] on div "Filtrer par client Filtrer par facture" at bounding box center [672, 69] width 1215 height 26
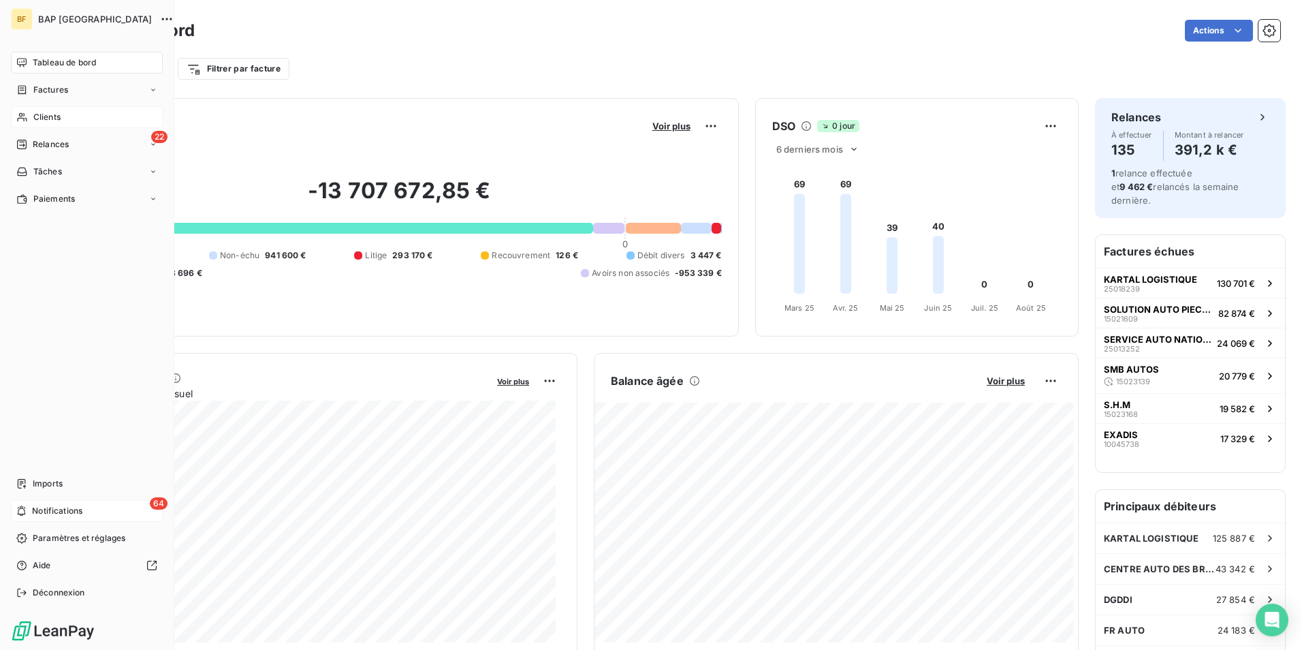
click at [61, 59] on span "Tableau de bord" at bounding box center [64, 63] width 63 height 12
click at [54, 511] on span "Notifications" at bounding box center [57, 511] width 50 height 12
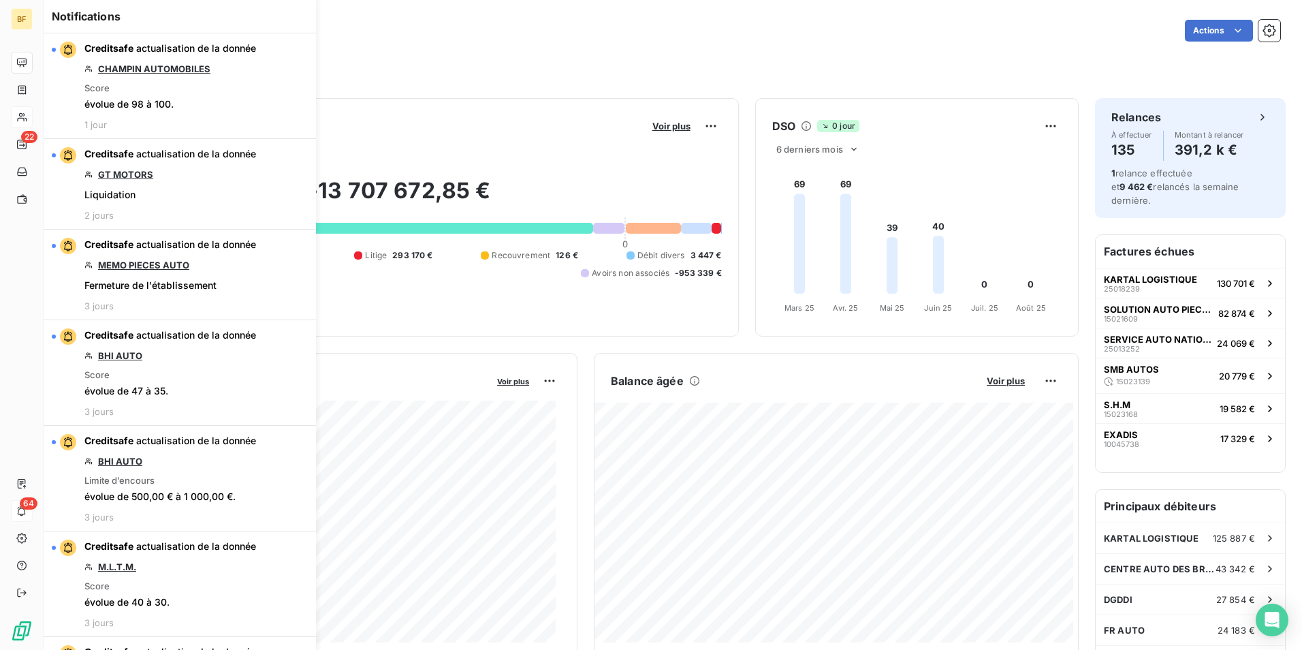
drag, startPoint x: 383, startPoint y: 63, endPoint x: 149, endPoint y: 64, distance: 233.6
click at [380, 63] on div "Filtrer par client Filtrer par facture" at bounding box center [672, 69] width 1215 height 26
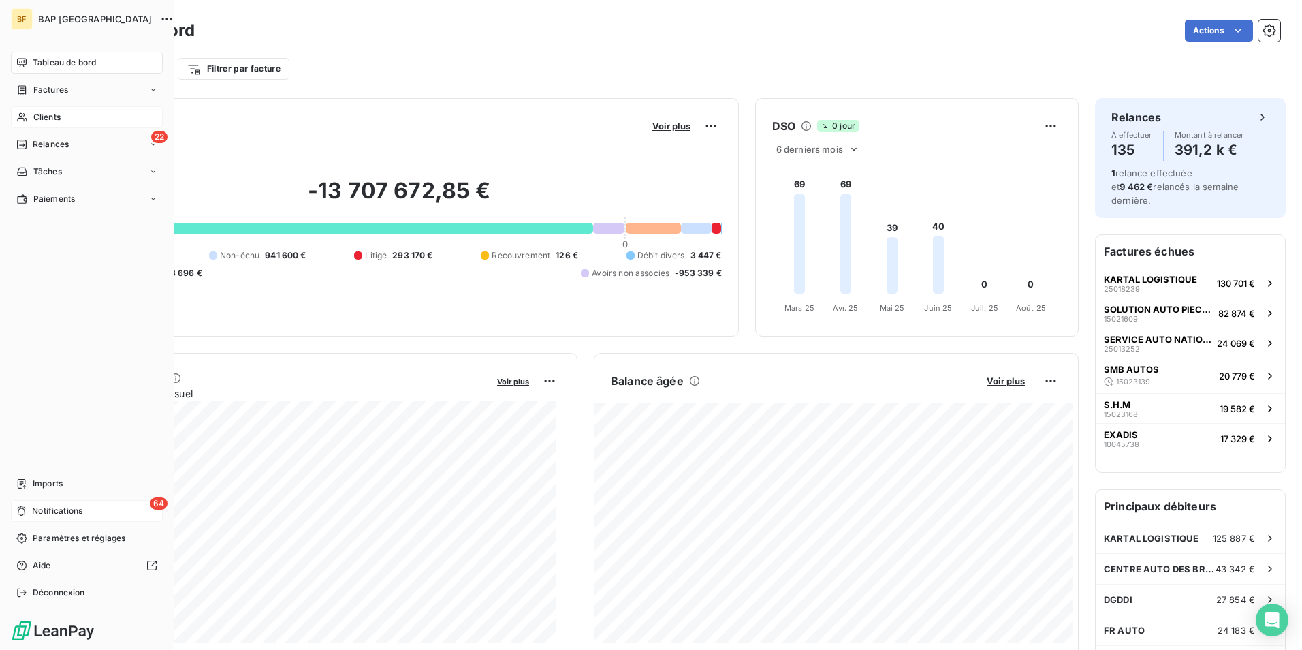
click at [22, 58] on icon at bounding box center [21, 62] width 11 height 11
